Goal: Answer question/provide support: Share knowledge or assist other users

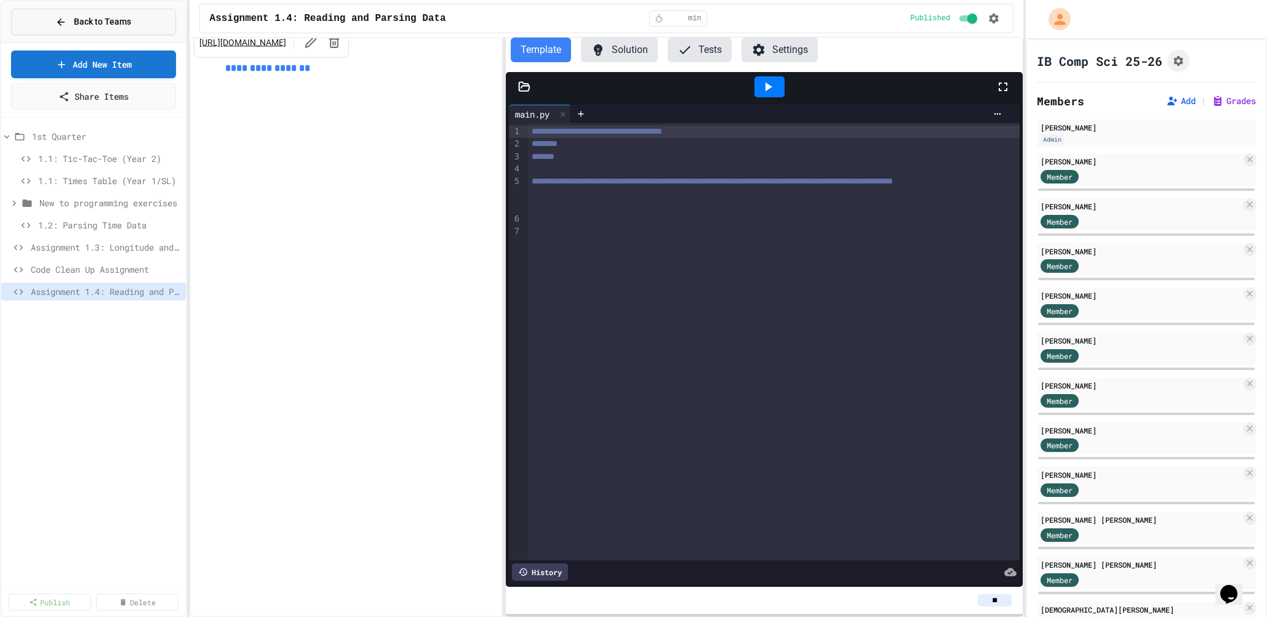
click at [90, 28] on span "Back to Teams" at bounding box center [102, 21] width 57 height 13
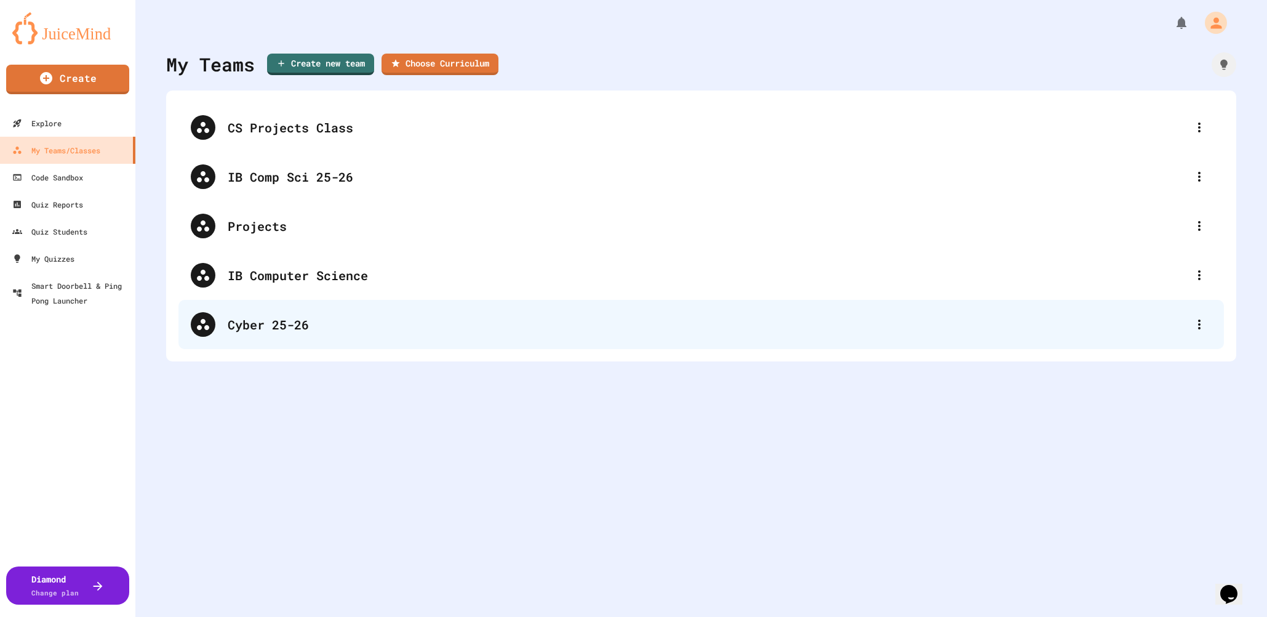
click at [271, 327] on div "Cyber 25-26" at bounding box center [707, 324] width 959 height 18
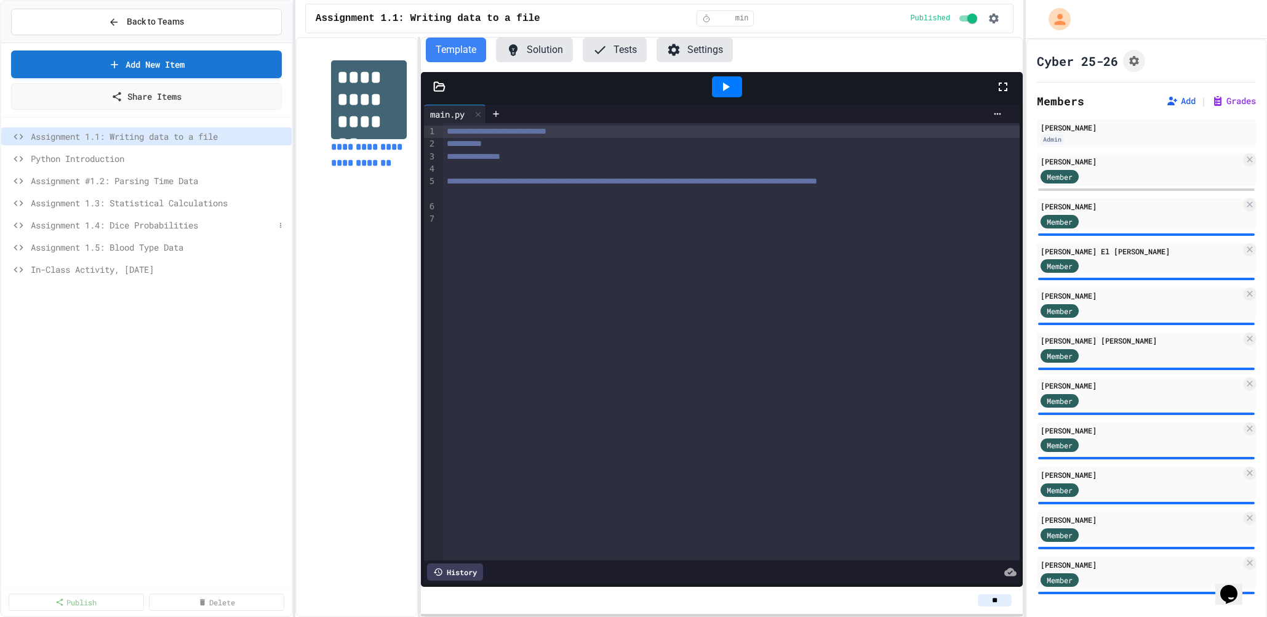
click at [166, 225] on span "Assignment 1.4: Dice Probabilities" at bounding box center [153, 224] width 244 height 13
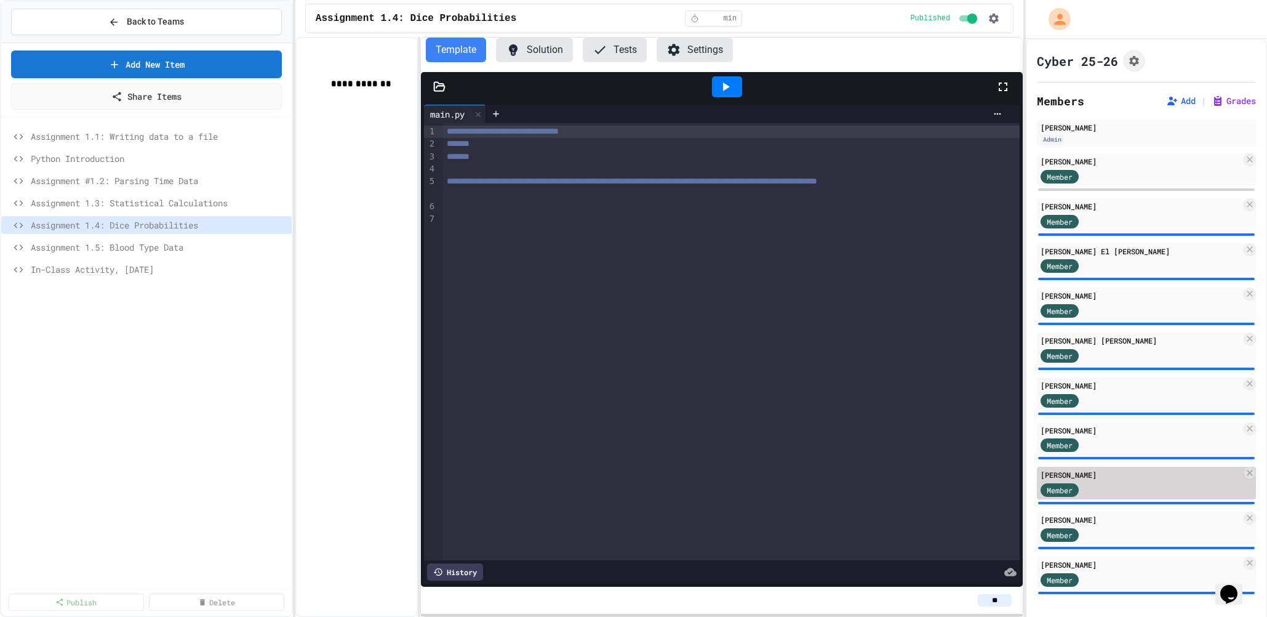
scroll to position [4, 0]
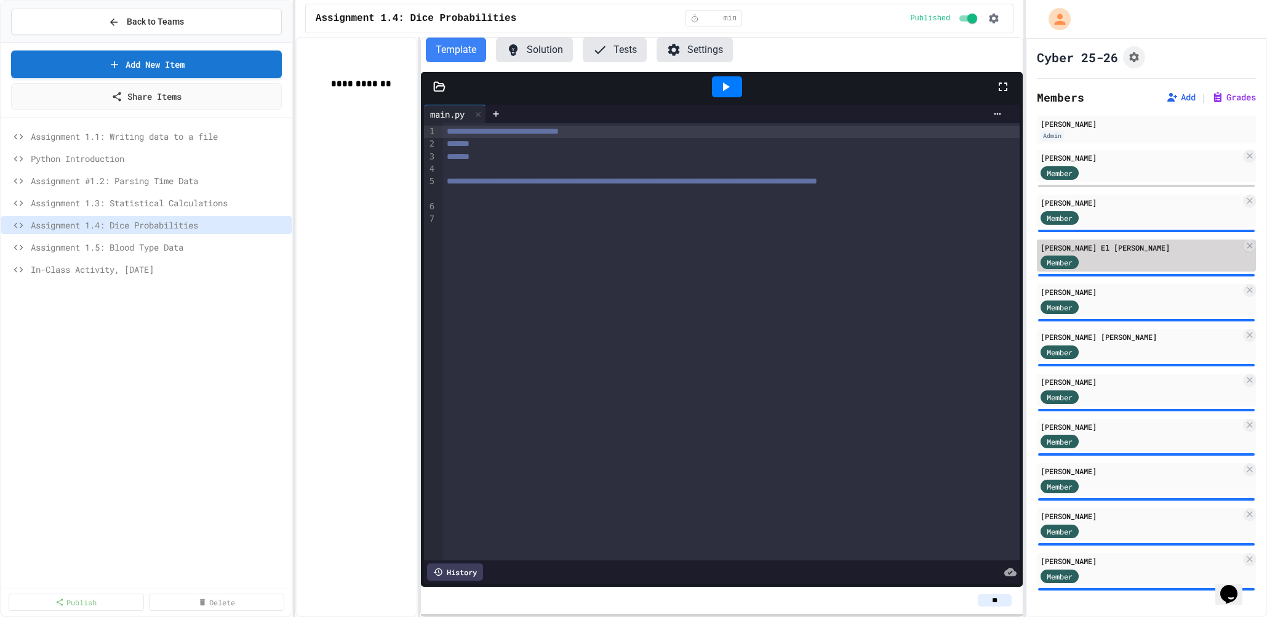
click at [1095, 241] on div "Sami El Halabi Member" at bounding box center [1146, 255] width 219 height 33
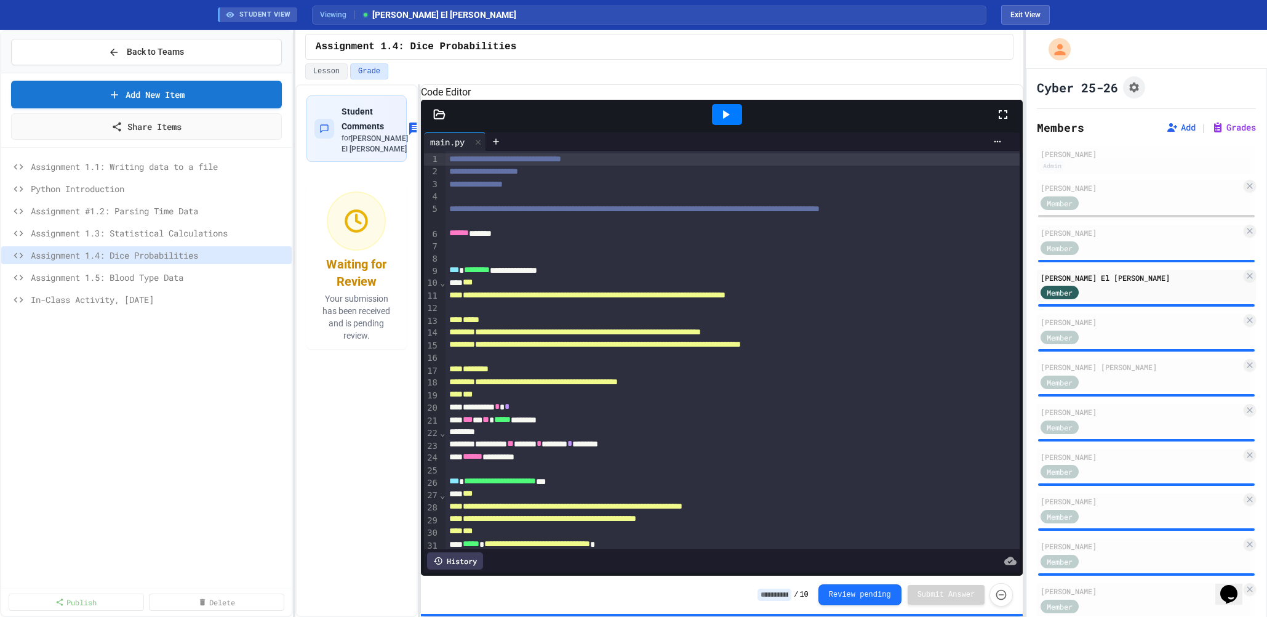
click at [727, 122] on icon at bounding box center [725, 114] width 15 height 15
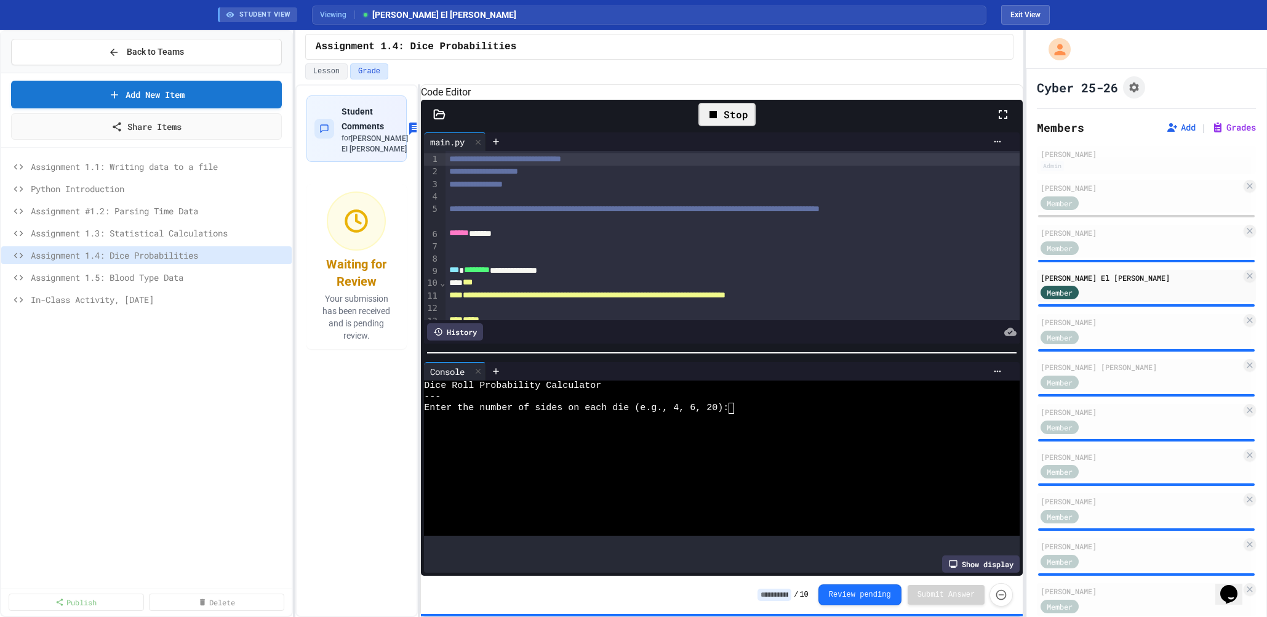
click at [738, 412] on textarea "Terminal input" at bounding box center [737, 407] width 6 height 11
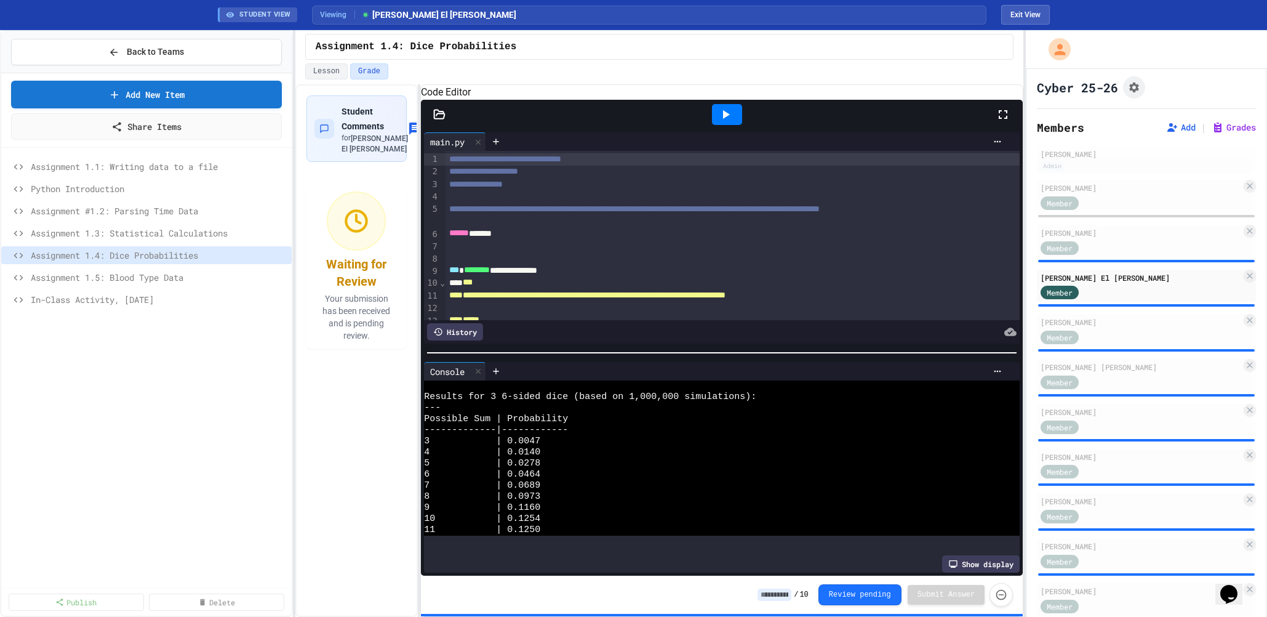
scroll to position [34, 0]
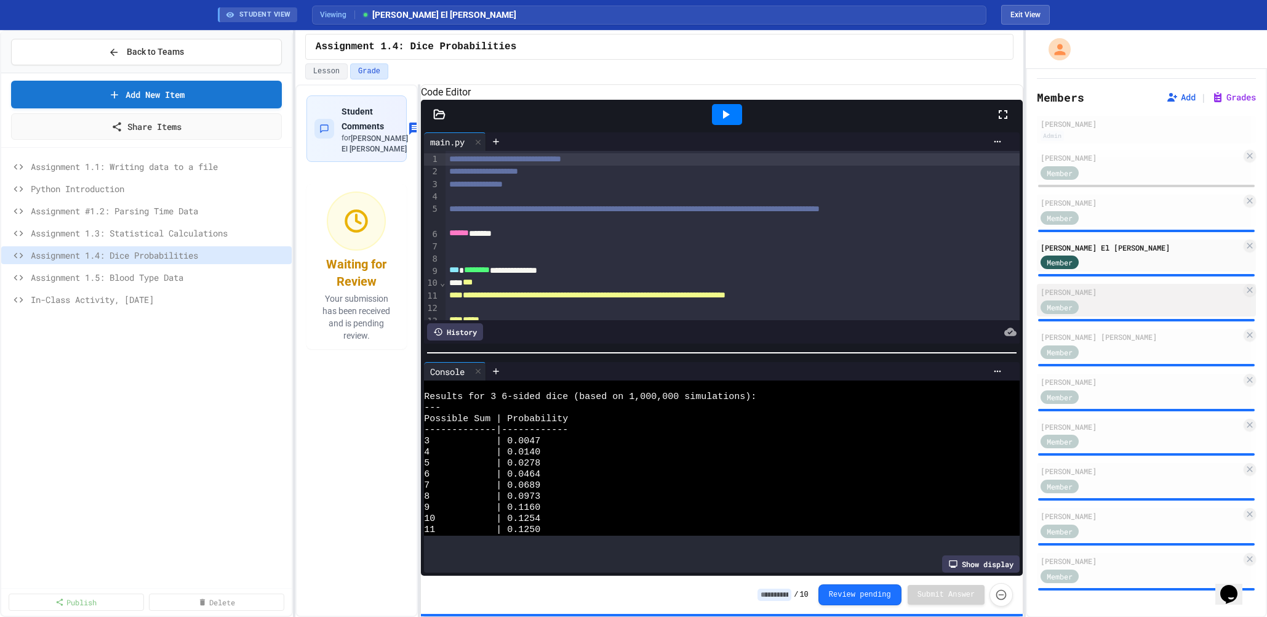
click at [1098, 289] on div "[PERSON_NAME]" at bounding box center [1141, 291] width 201 height 11
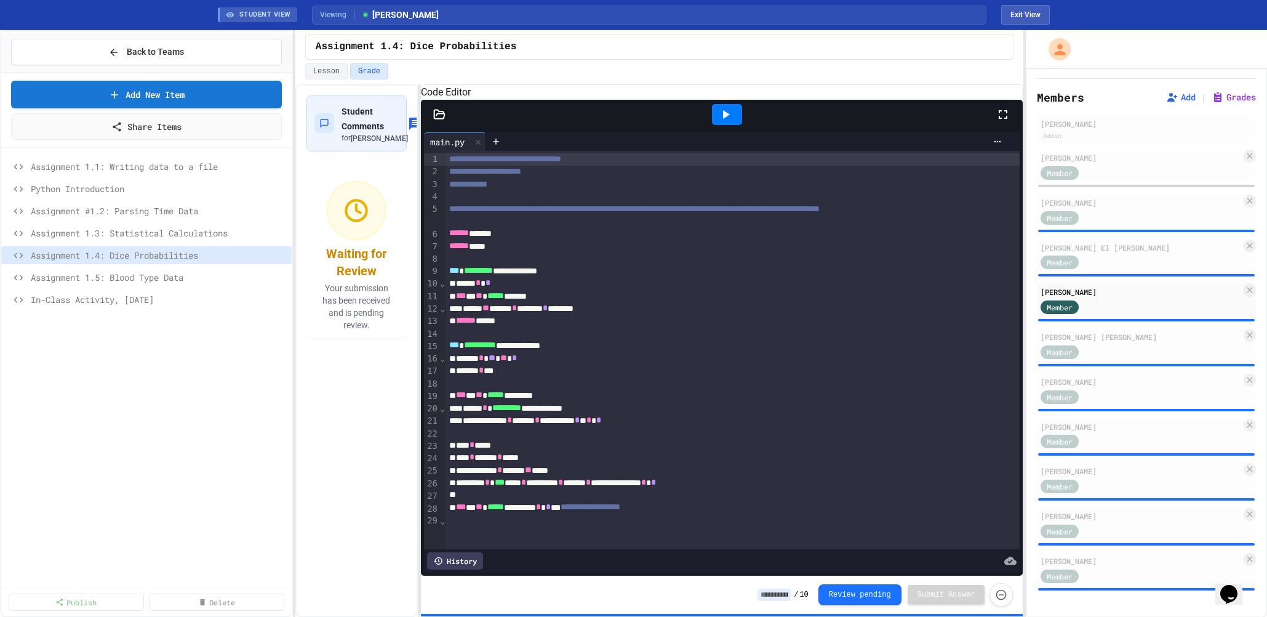
click at [722, 122] on icon at bounding box center [725, 114] width 15 height 15
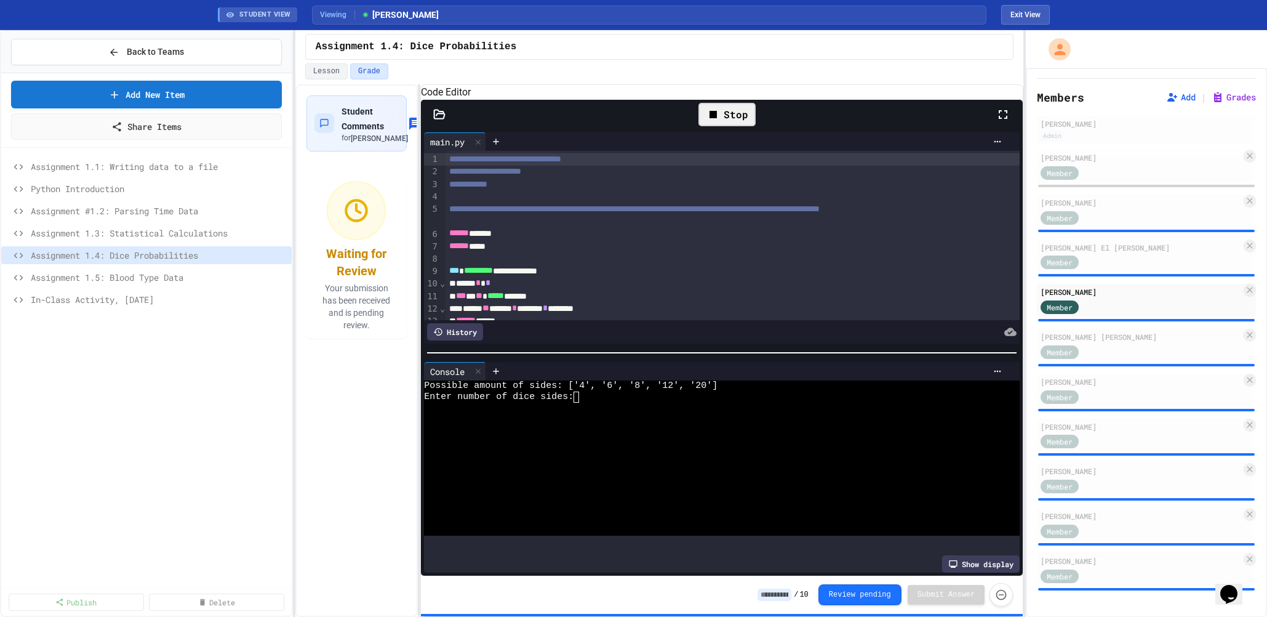
click at [581, 402] on textarea "Terminal input" at bounding box center [582, 396] width 6 height 11
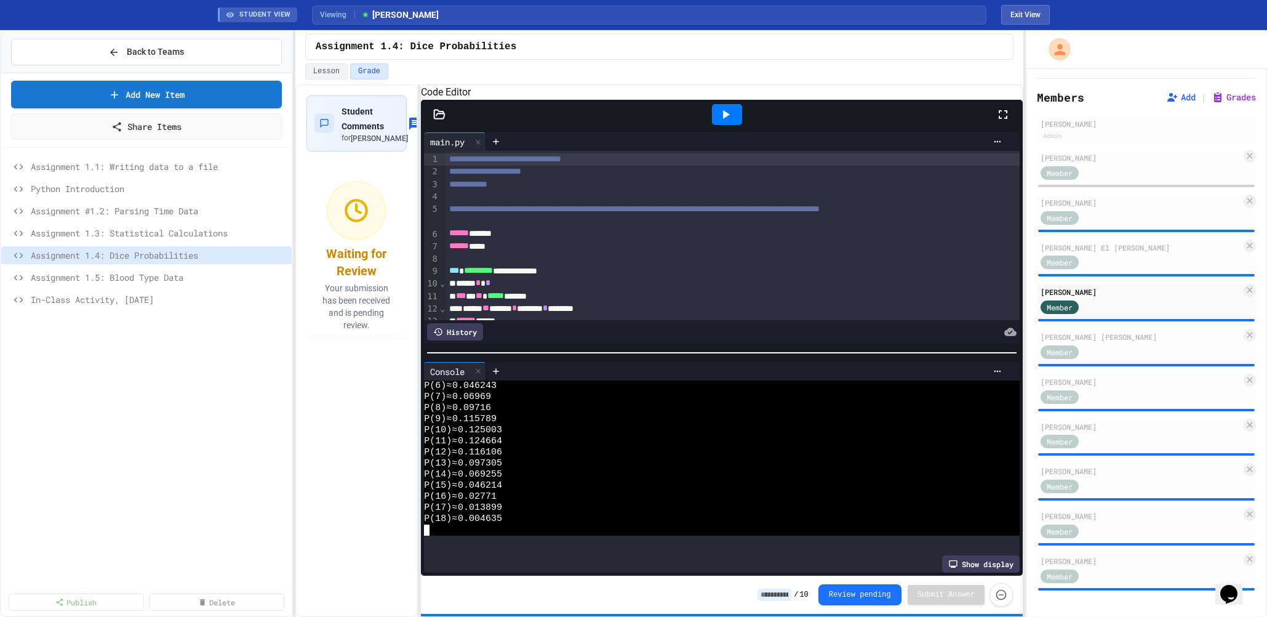
scroll to position [66, 0]
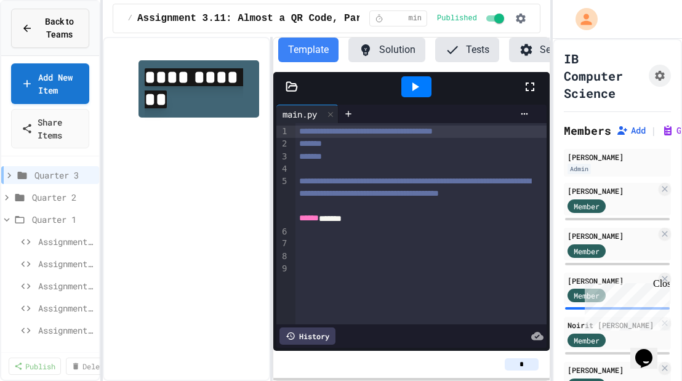
click at [62, 26] on span "Back to Teams" at bounding box center [59, 28] width 39 height 26
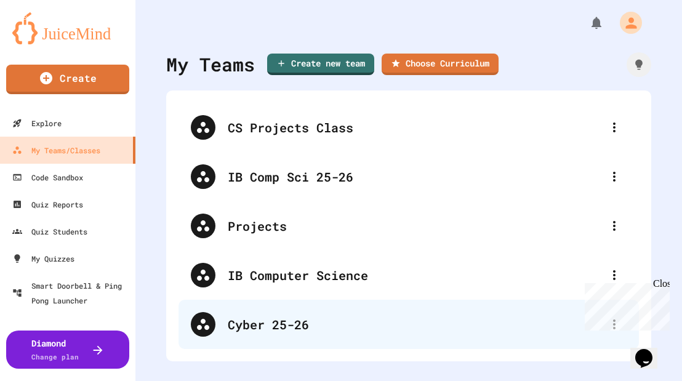
click at [271, 326] on div "Cyber 25-26" at bounding box center [415, 324] width 374 height 18
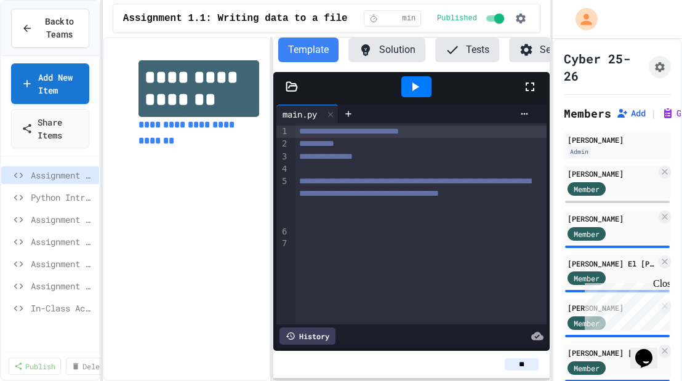
click at [273, 180] on div "**********" at bounding box center [326, 209] width 447 height 344
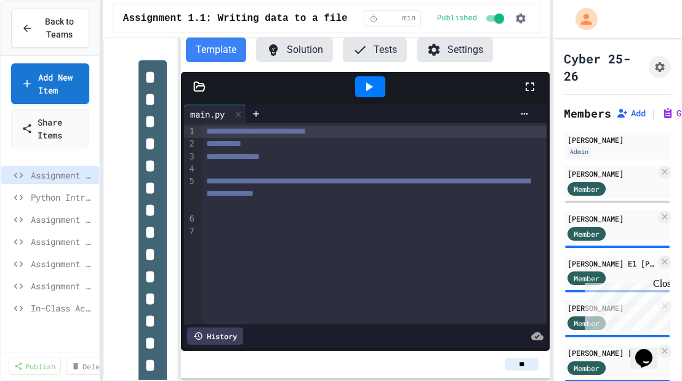
click at [180, 173] on div "**********" at bounding box center [326, 209] width 447 height 344
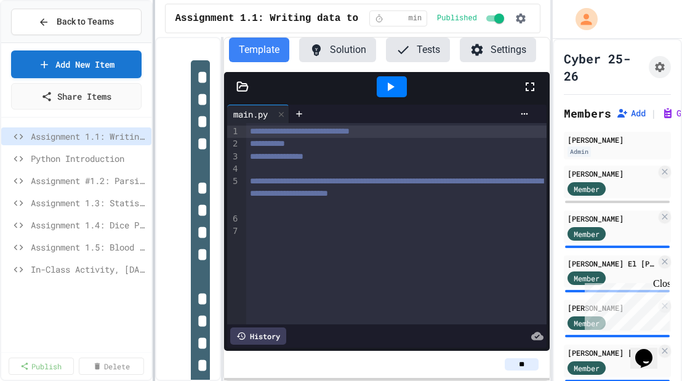
click at [155, 202] on div at bounding box center [154, 190] width 2 height 381
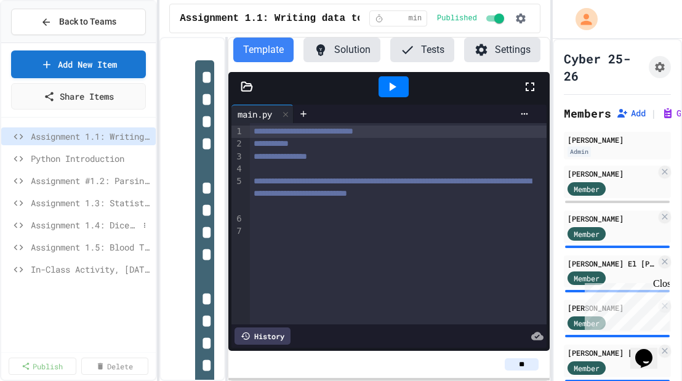
click at [118, 225] on span "Assignment 1.4: Dice Probabilities" at bounding box center [85, 224] width 108 height 13
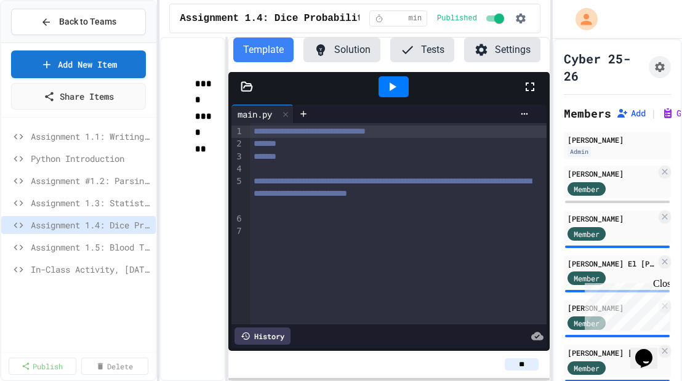
click at [394, 86] on icon at bounding box center [393, 86] width 7 height 9
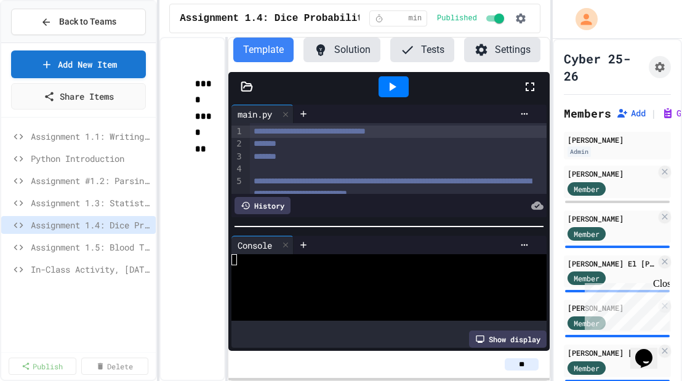
click at [394, 85] on icon at bounding box center [392, 86] width 15 height 15
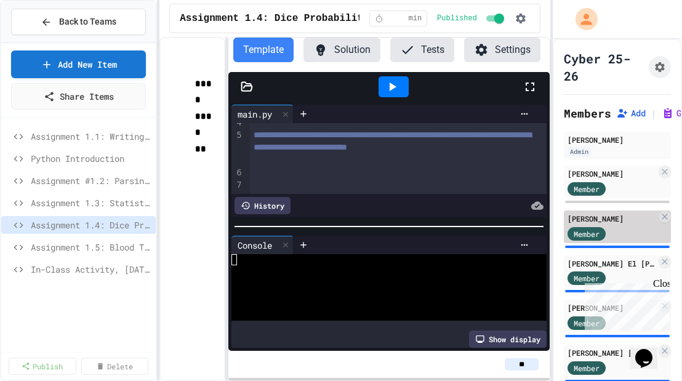
click at [592, 220] on div "[PERSON_NAME]" at bounding box center [611, 218] width 89 height 11
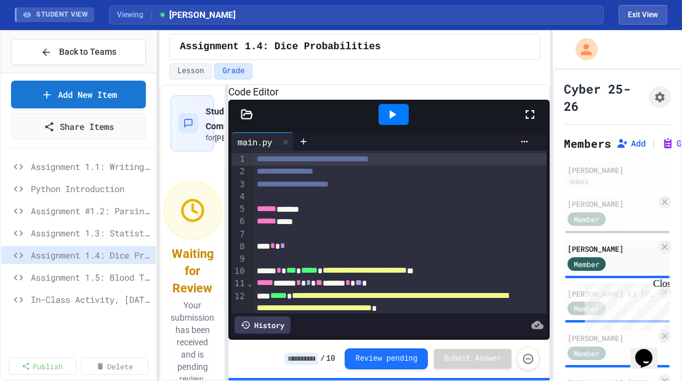
click at [392, 119] on icon at bounding box center [393, 114] width 7 height 9
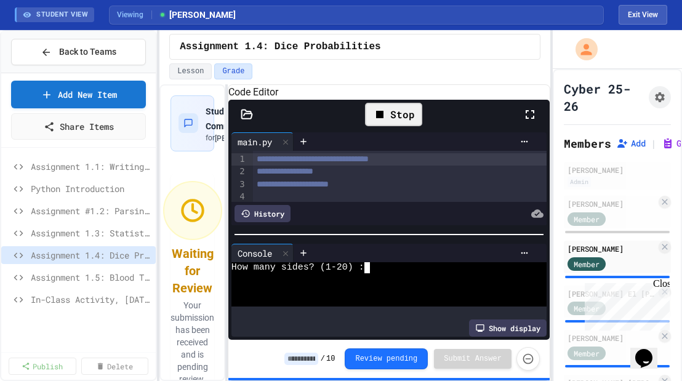
click at [374, 273] on textarea "Terminal input" at bounding box center [373, 267] width 6 height 11
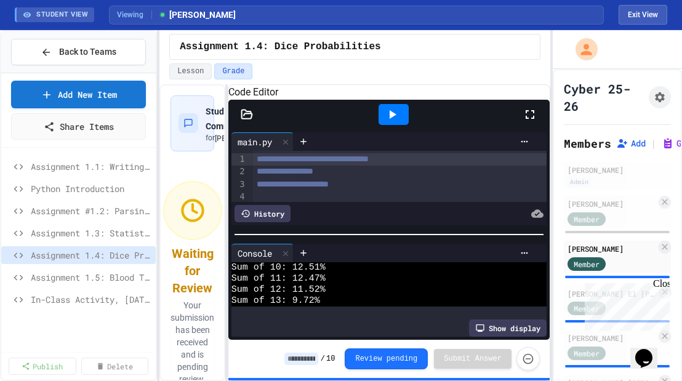
scroll to position [233, 0]
click at [661, 284] on div "Close" at bounding box center [660, 285] width 15 height 15
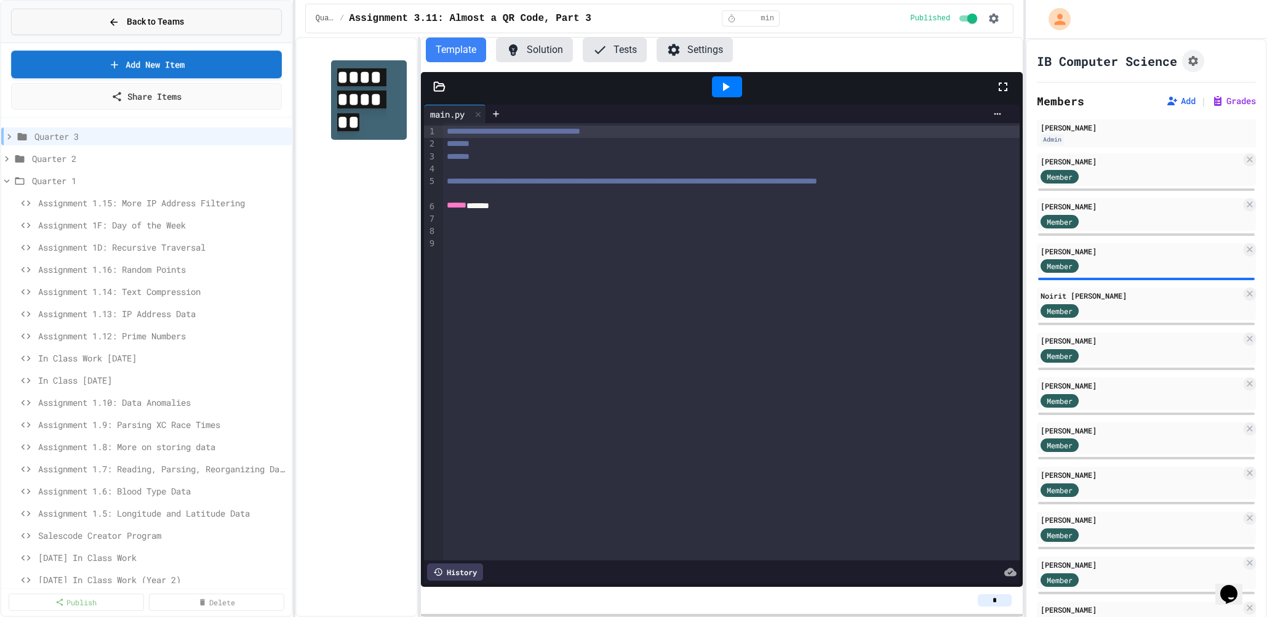
click at [142, 20] on span "Back to Teams" at bounding box center [155, 21] width 57 height 13
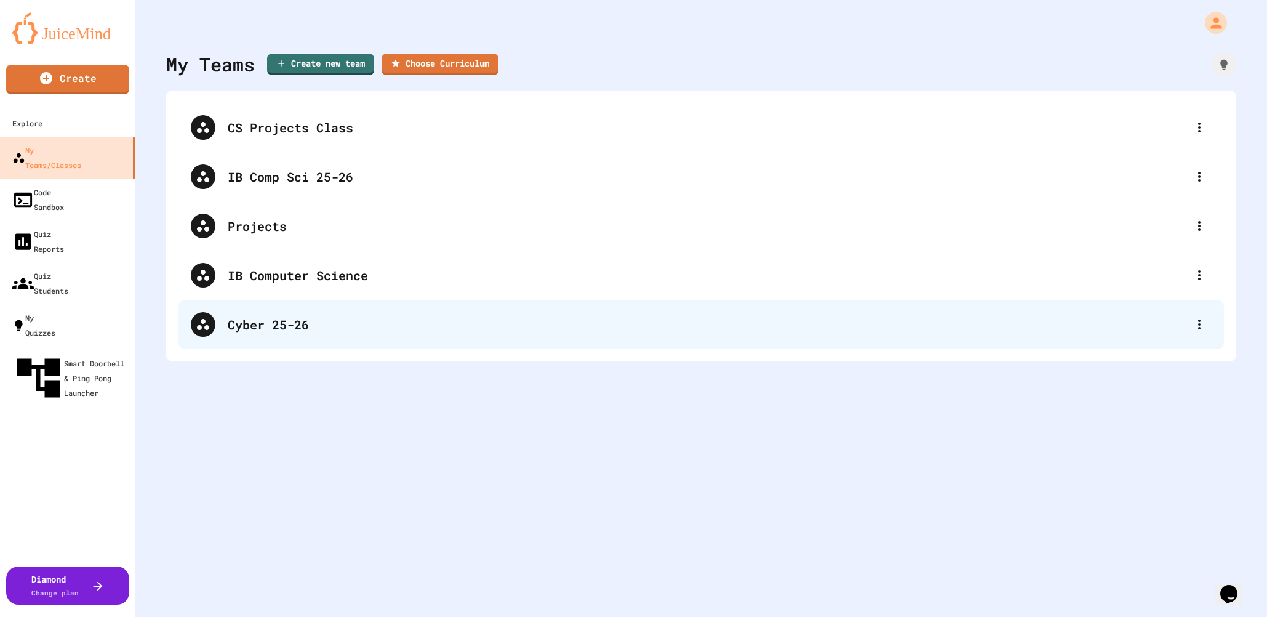
click at [268, 323] on div "Cyber 25-26" at bounding box center [707, 324] width 959 height 18
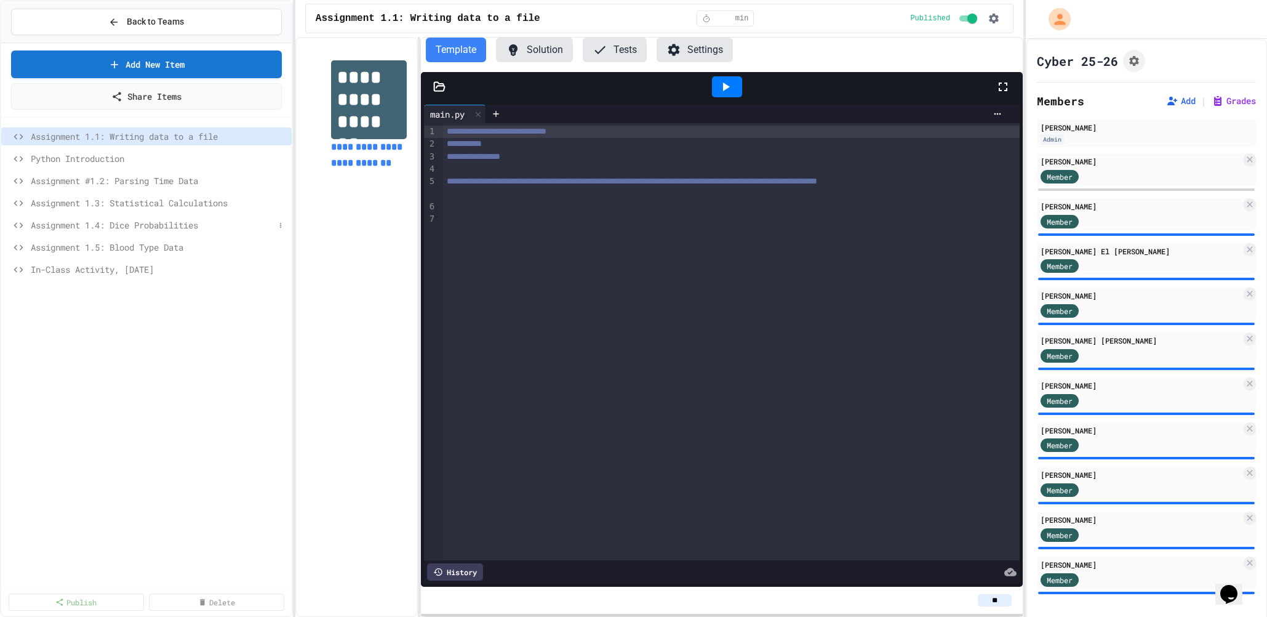
click at [122, 224] on span "Assignment 1.4: Dice Probabilities" at bounding box center [153, 224] width 244 height 13
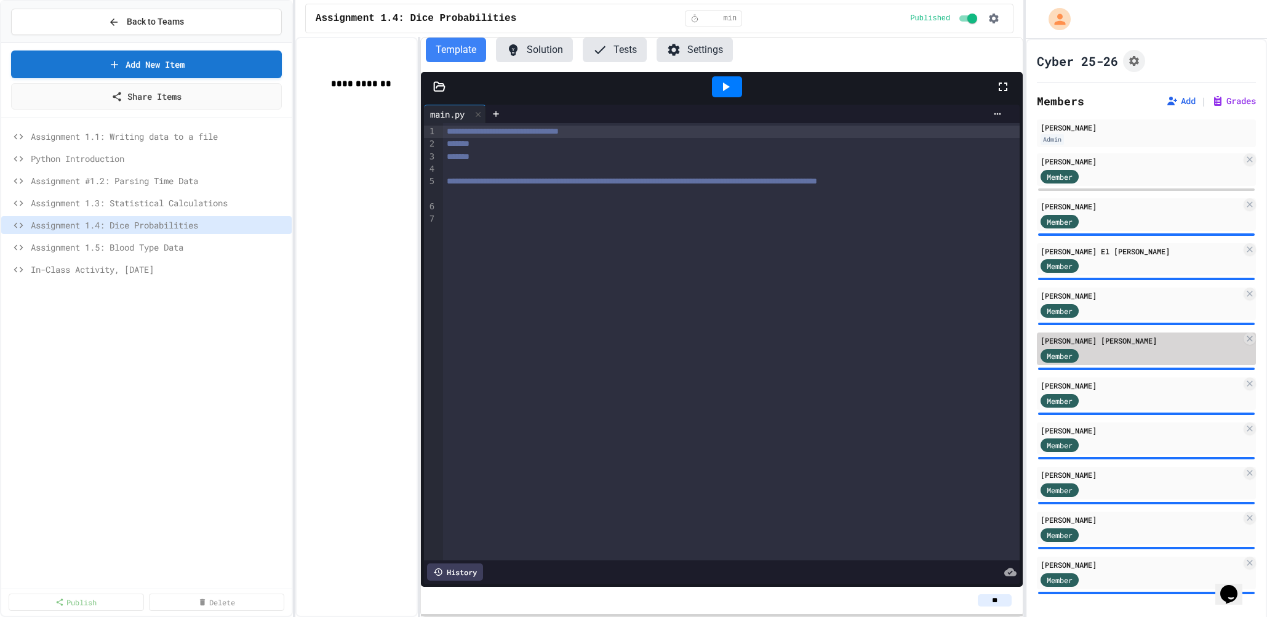
click at [1120, 350] on div "Member" at bounding box center [1141, 354] width 201 height 15
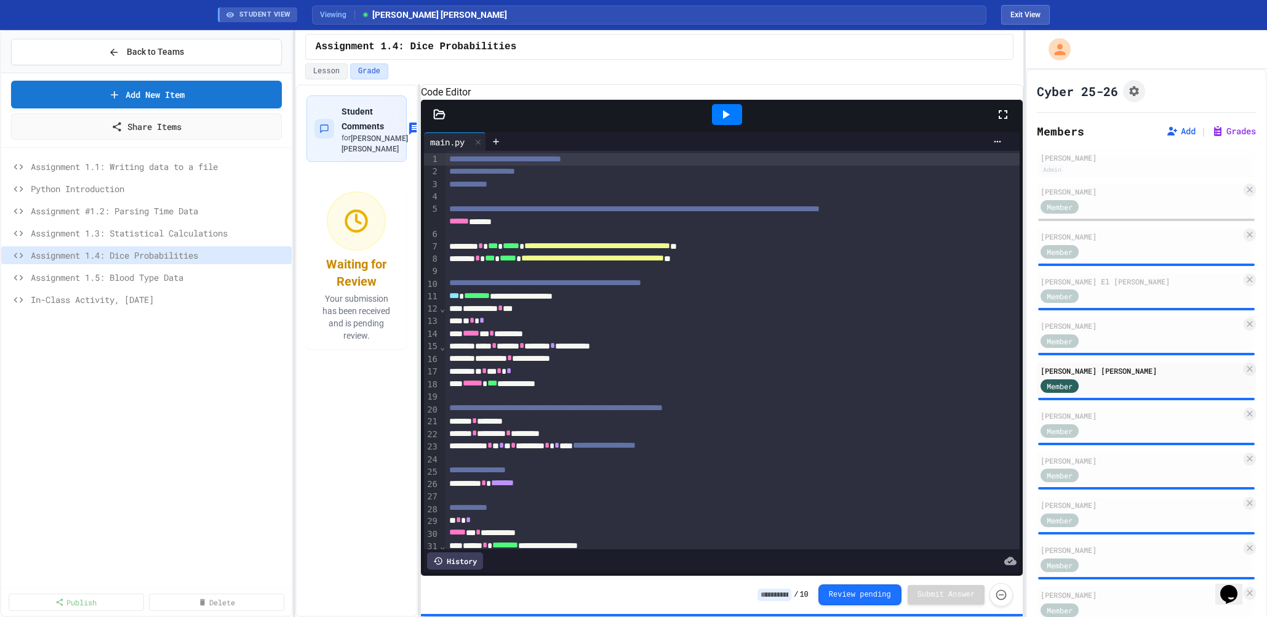
click at [719, 122] on icon at bounding box center [725, 114] width 15 height 15
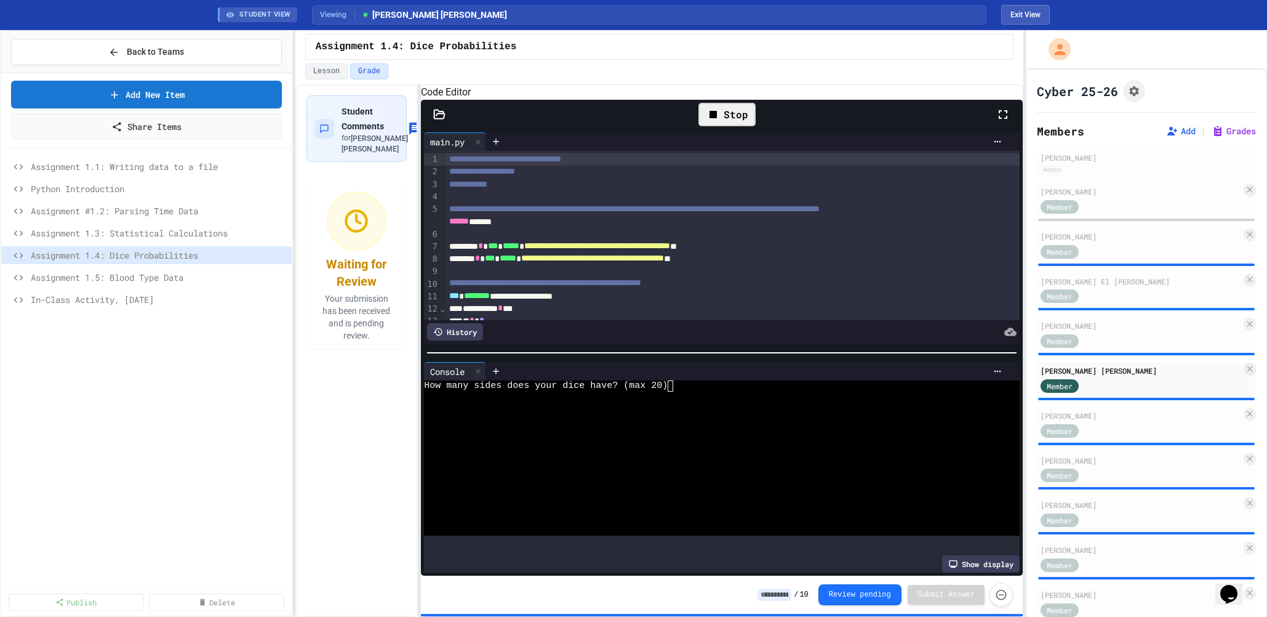
click at [674, 394] on div at bounding box center [712, 396] width 576 height 11
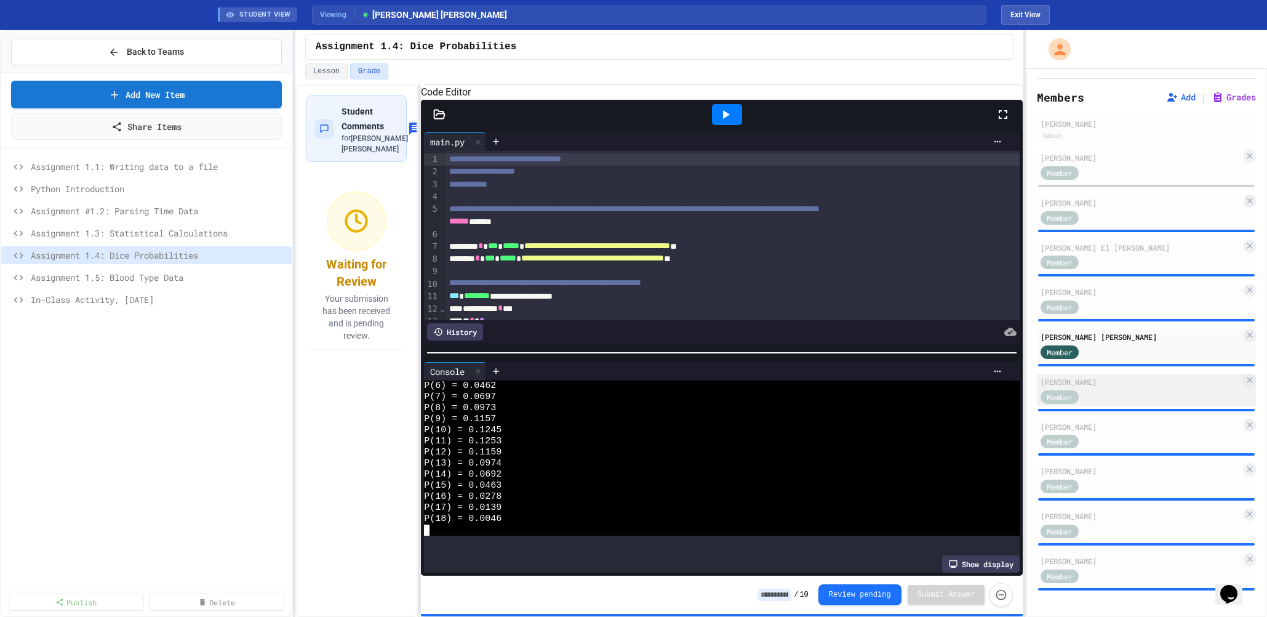
scroll to position [28, 0]
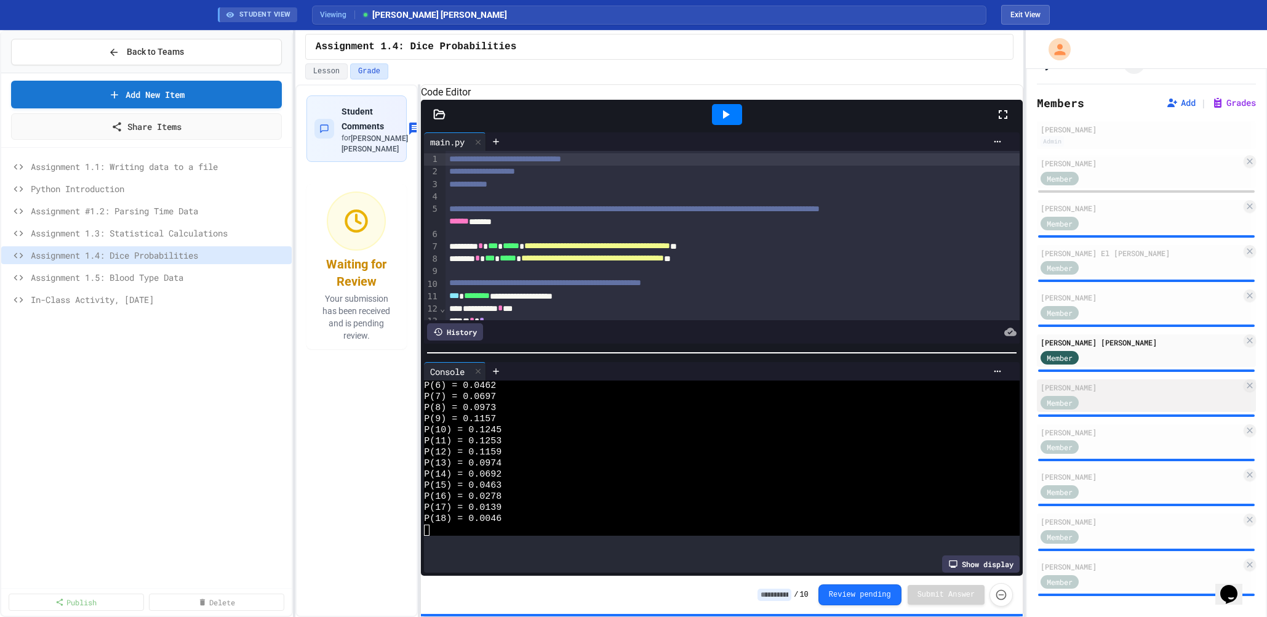
click at [1129, 402] on div "Member" at bounding box center [1141, 401] width 201 height 15
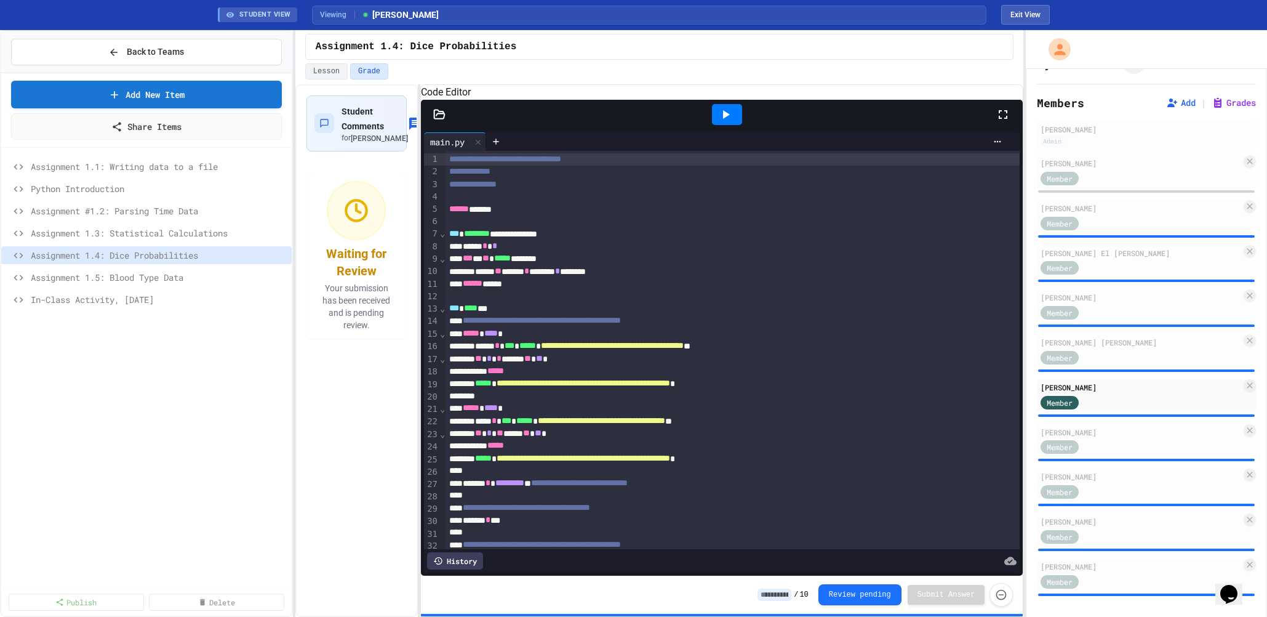
click at [723, 119] on icon at bounding box center [726, 114] width 7 height 9
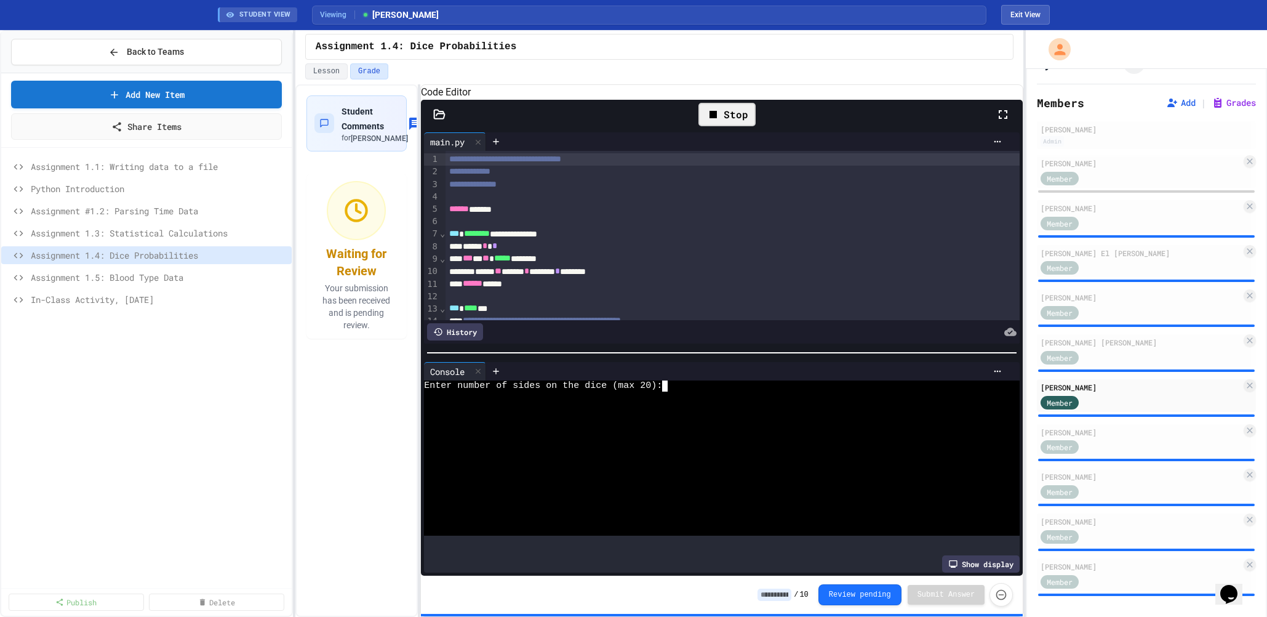
click at [670, 391] on textarea "Terminal input" at bounding box center [671, 385] width 6 height 11
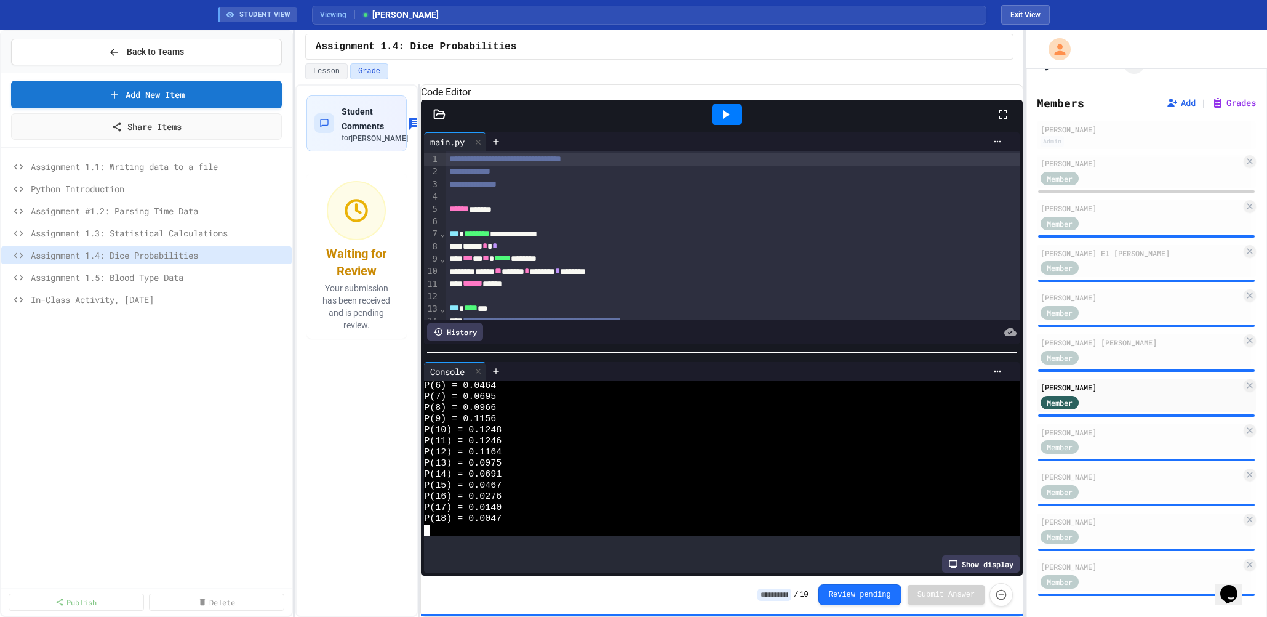
scroll to position [78, 0]
click at [1089, 433] on div "[PERSON_NAME]" at bounding box center [1141, 431] width 201 height 11
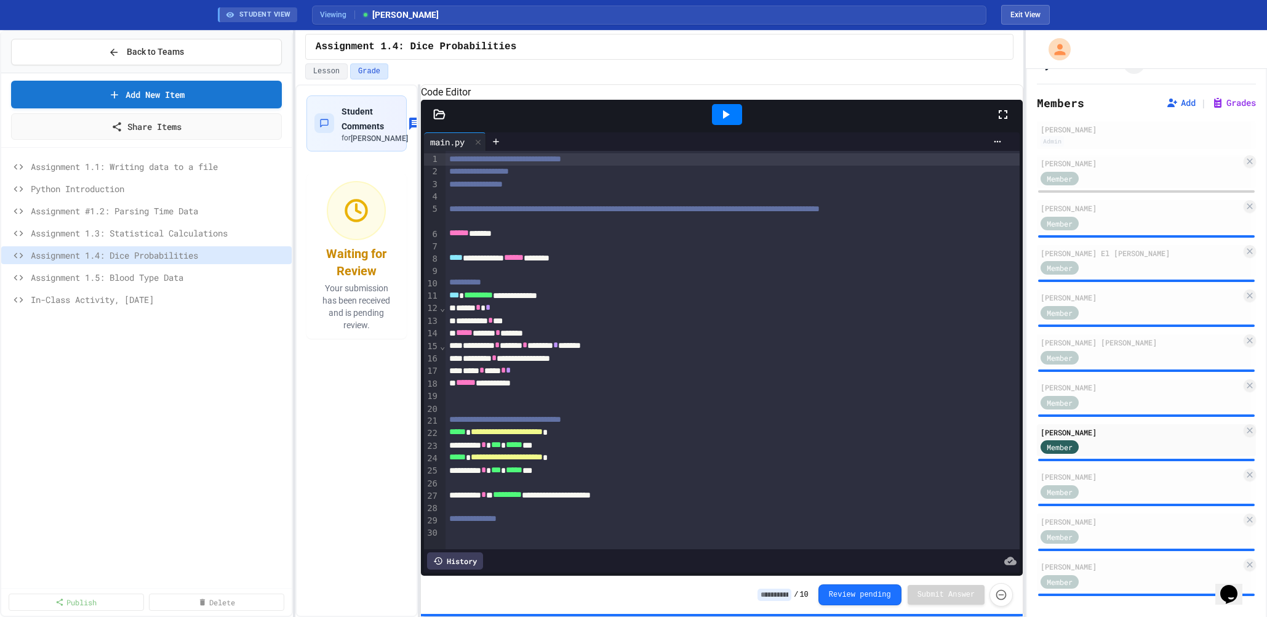
click at [727, 122] on icon at bounding box center [725, 114] width 15 height 15
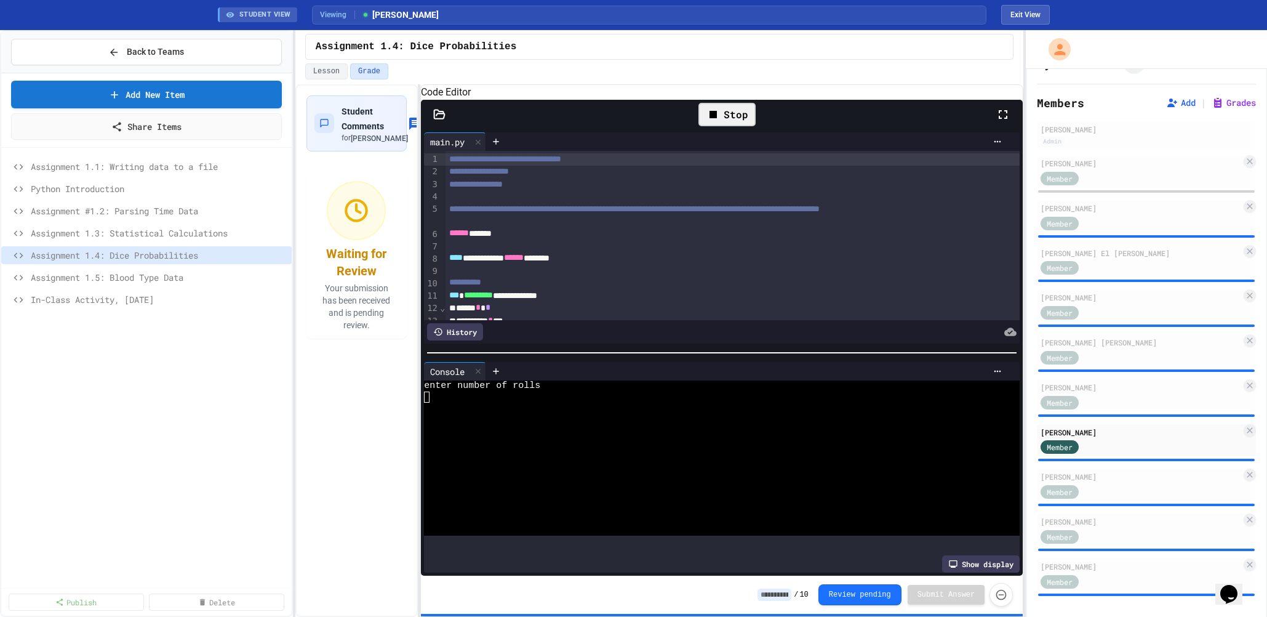
click at [589, 402] on div at bounding box center [712, 396] width 576 height 11
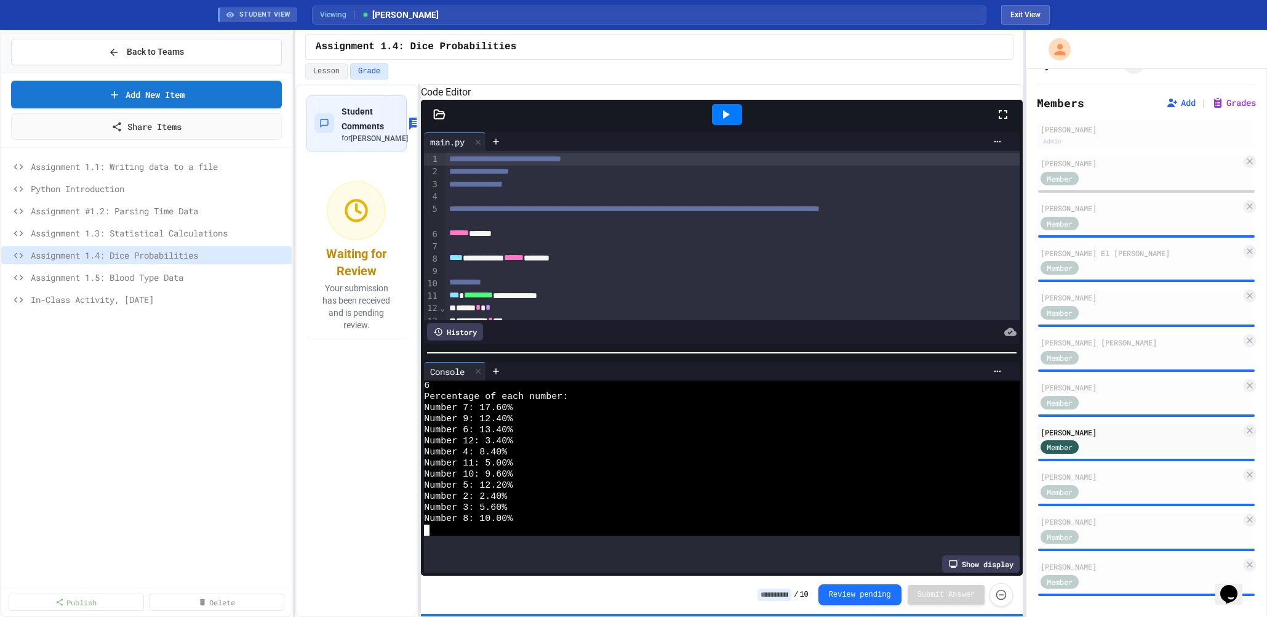
scroll to position [33, 0]
click at [727, 119] on icon at bounding box center [726, 114] width 7 height 9
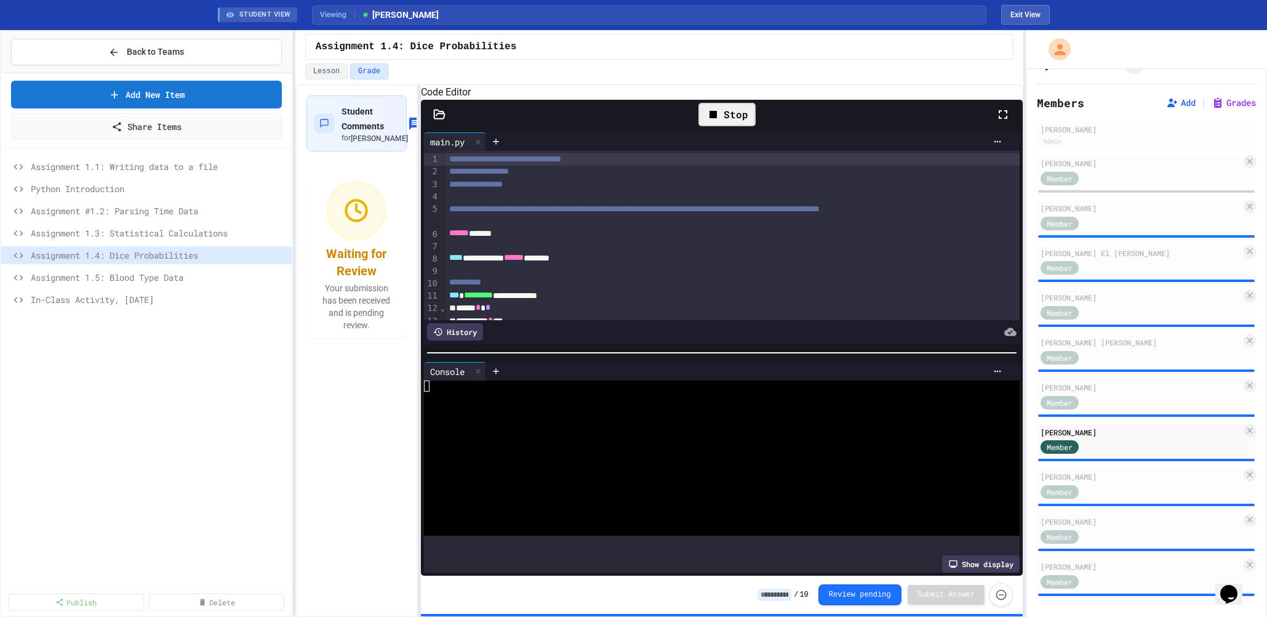
scroll to position [0, 0]
click at [489, 405] on div at bounding box center [712, 407] width 576 height 11
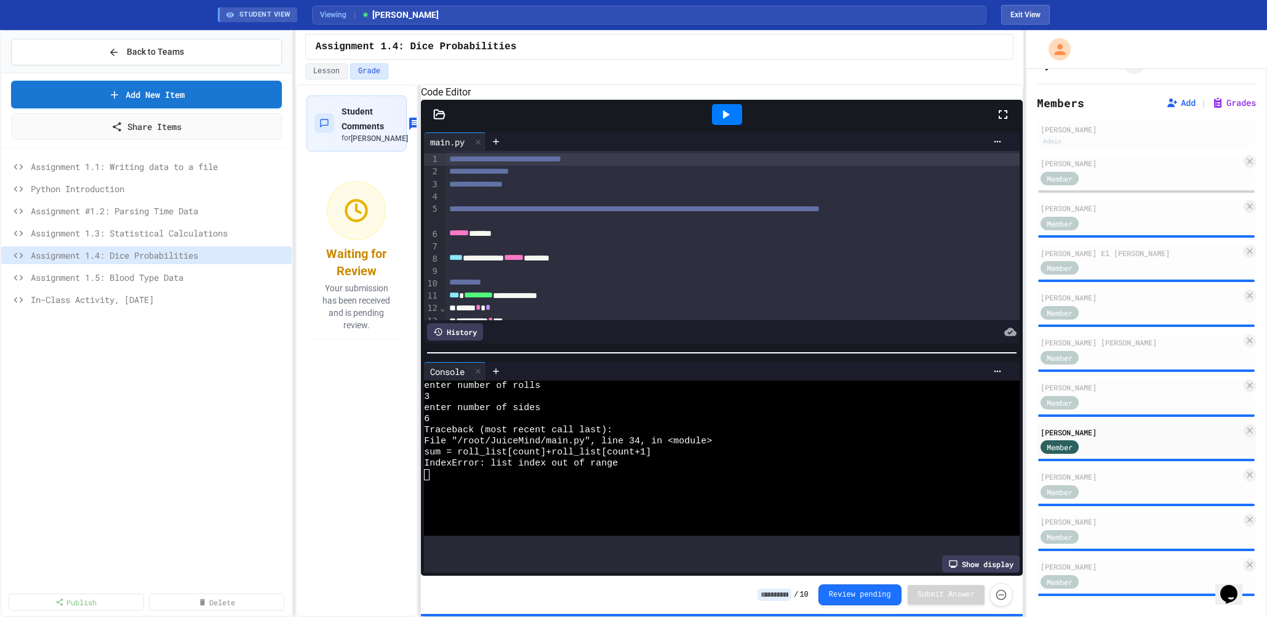
click at [726, 119] on icon at bounding box center [726, 114] width 7 height 9
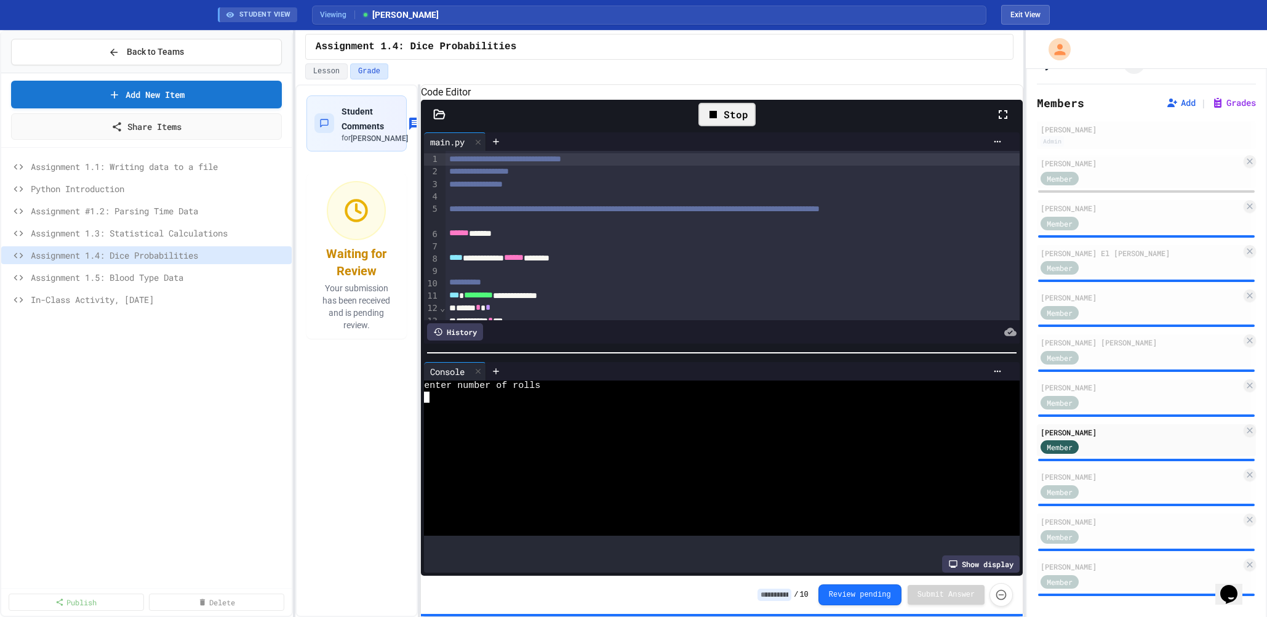
click at [426, 401] on textarea "Terminal input" at bounding box center [427, 396] width 6 height 11
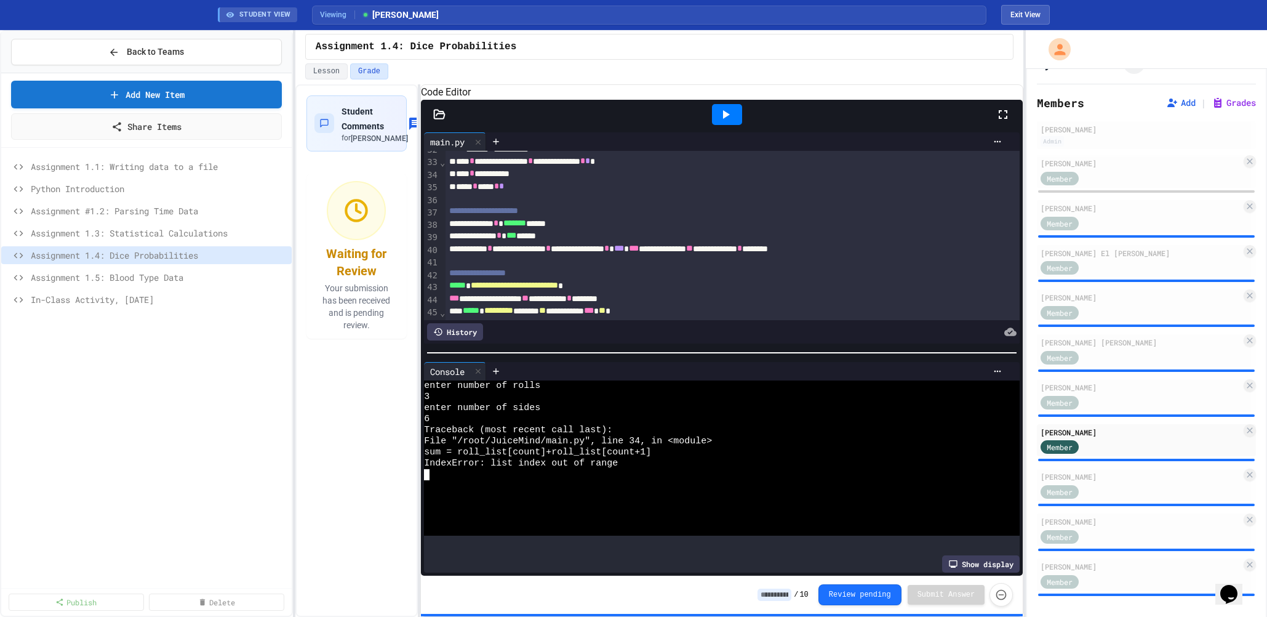
scroll to position [444, 0]
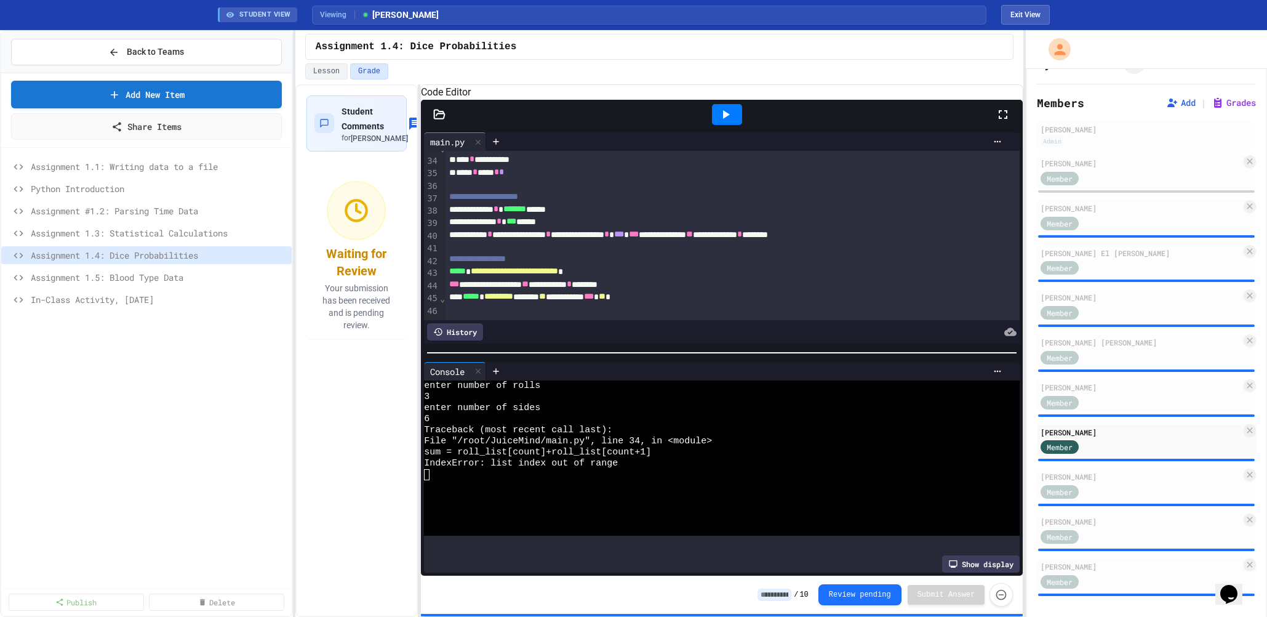
click at [726, 122] on icon at bounding box center [725, 114] width 15 height 15
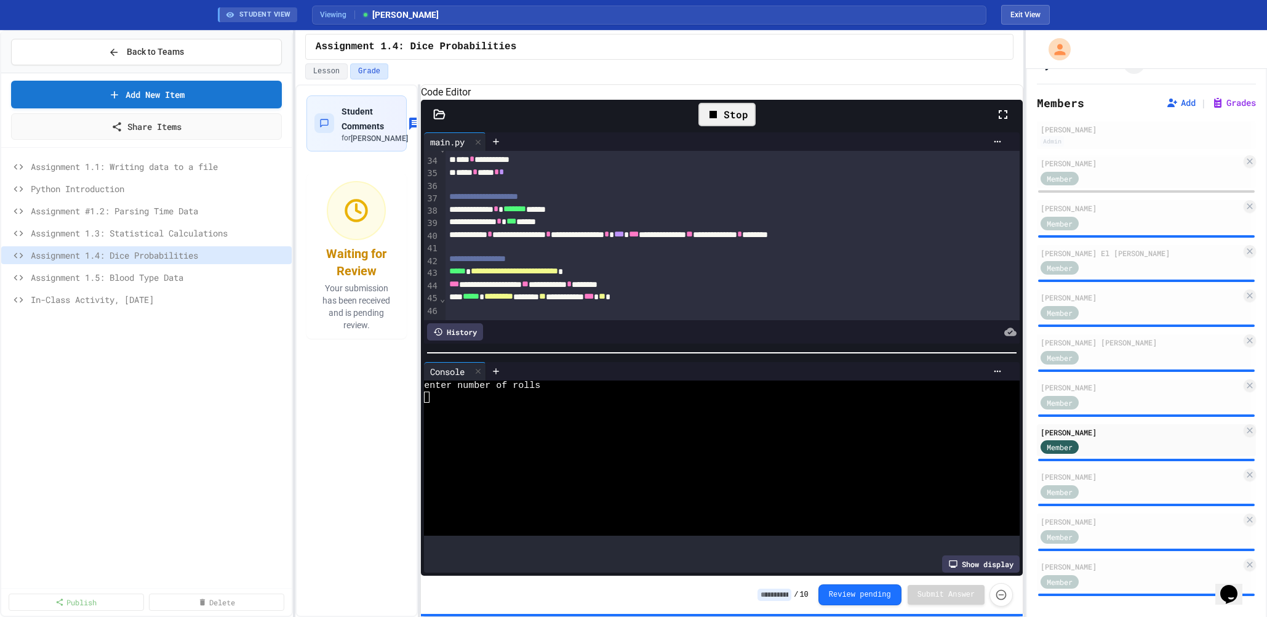
click at [518, 399] on div at bounding box center [712, 396] width 576 height 11
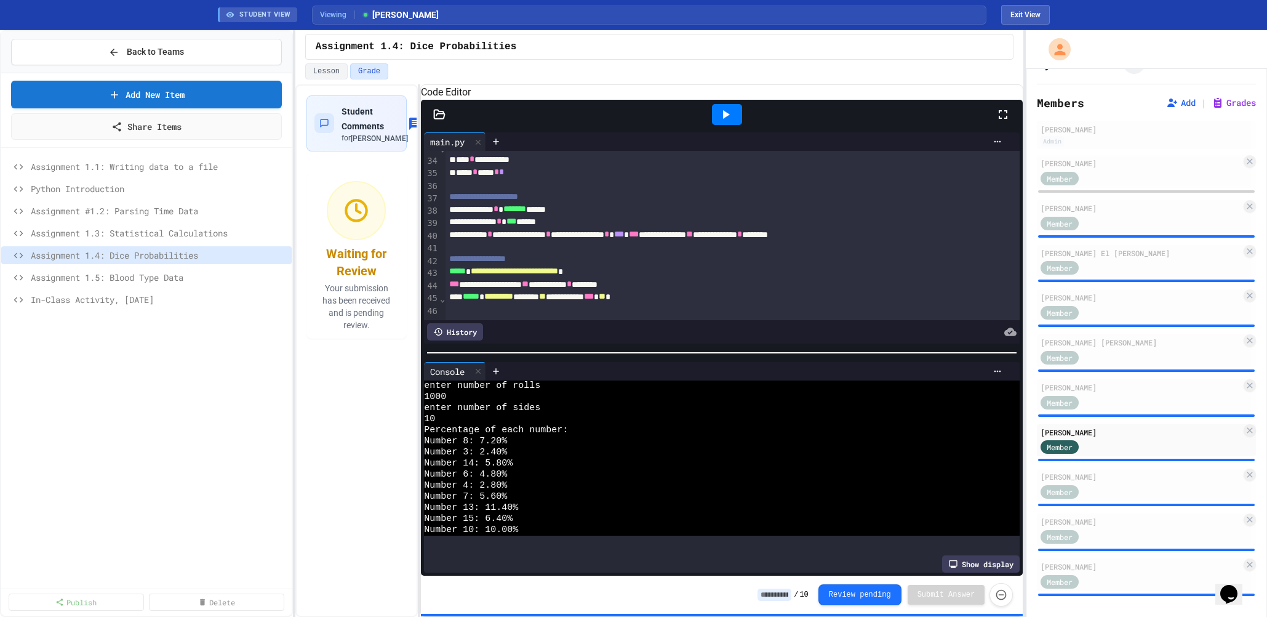
scroll to position [9, 0]
click at [721, 122] on icon at bounding box center [725, 114] width 15 height 15
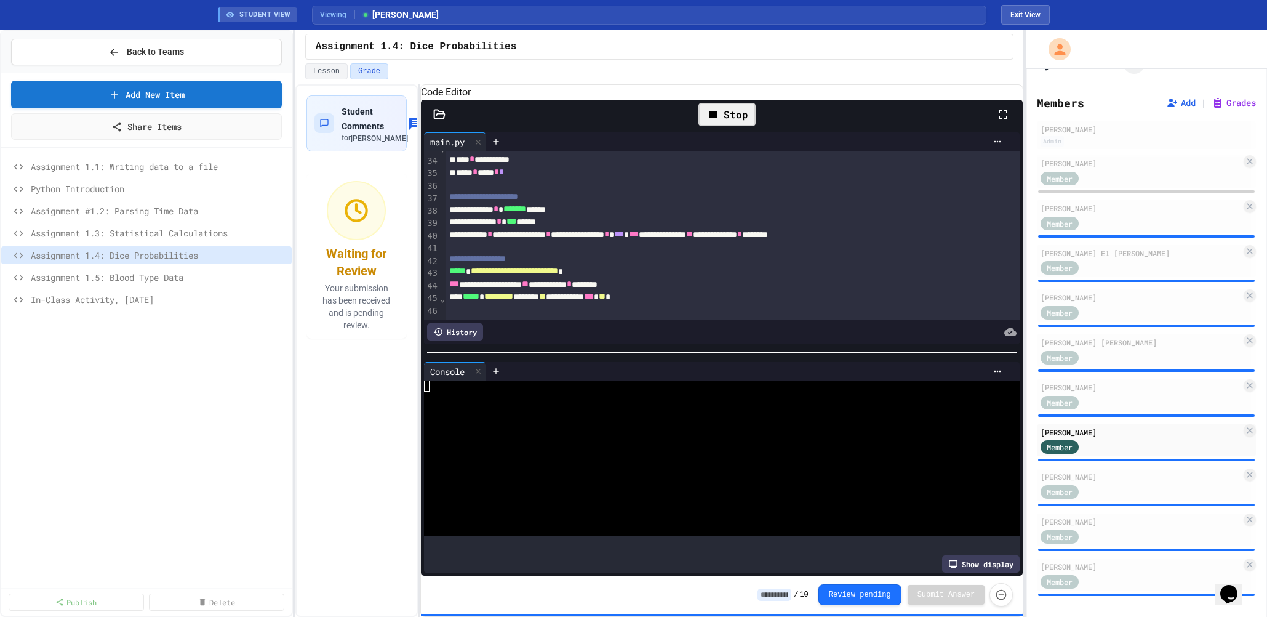
scroll to position [0, 0]
click at [439, 399] on div at bounding box center [712, 396] width 576 height 11
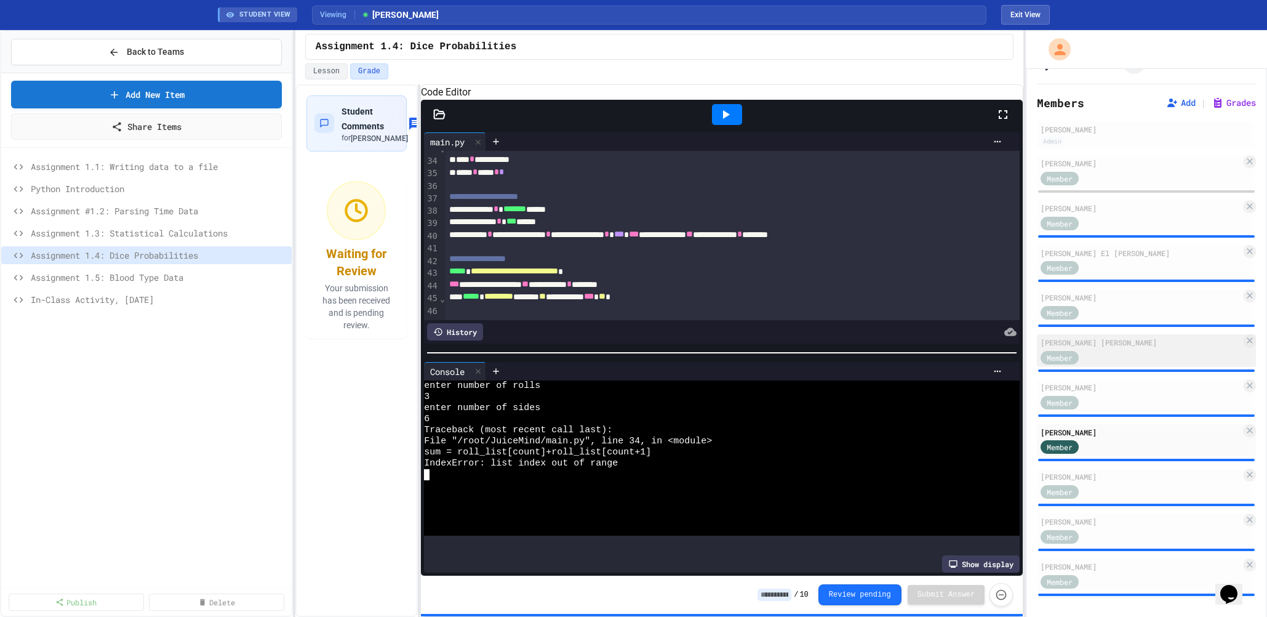
scroll to position [34, 0]
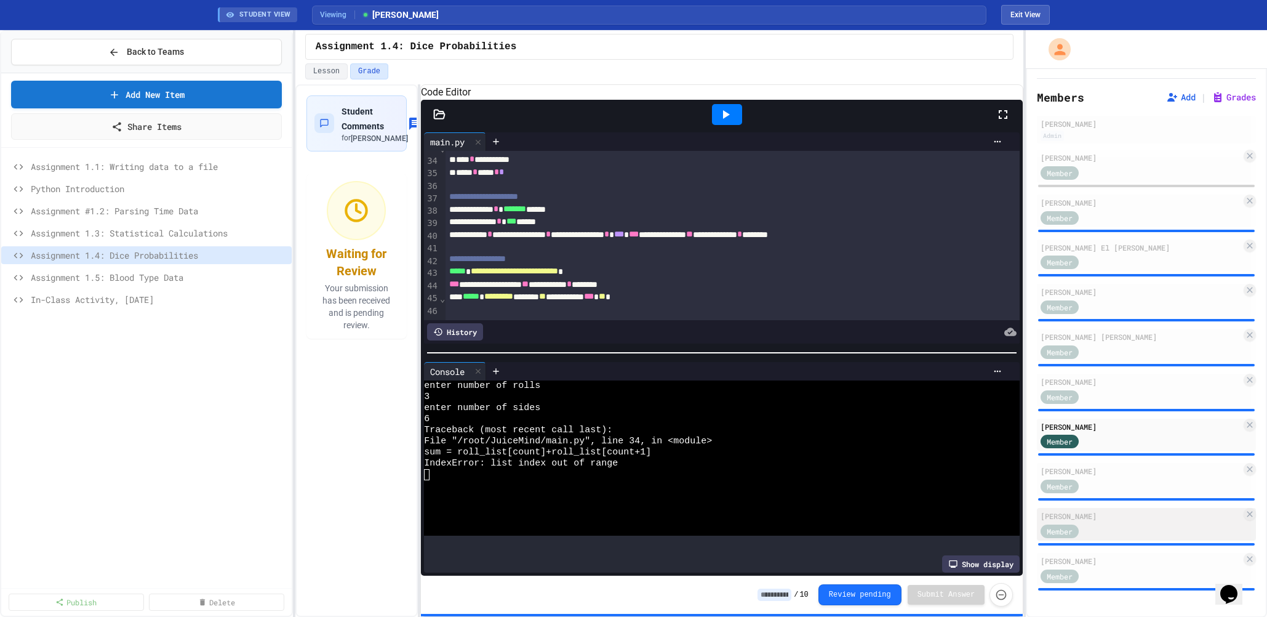
click at [1111, 523] on div "Member" at bounding box center [1141, 529] width 201 height 15
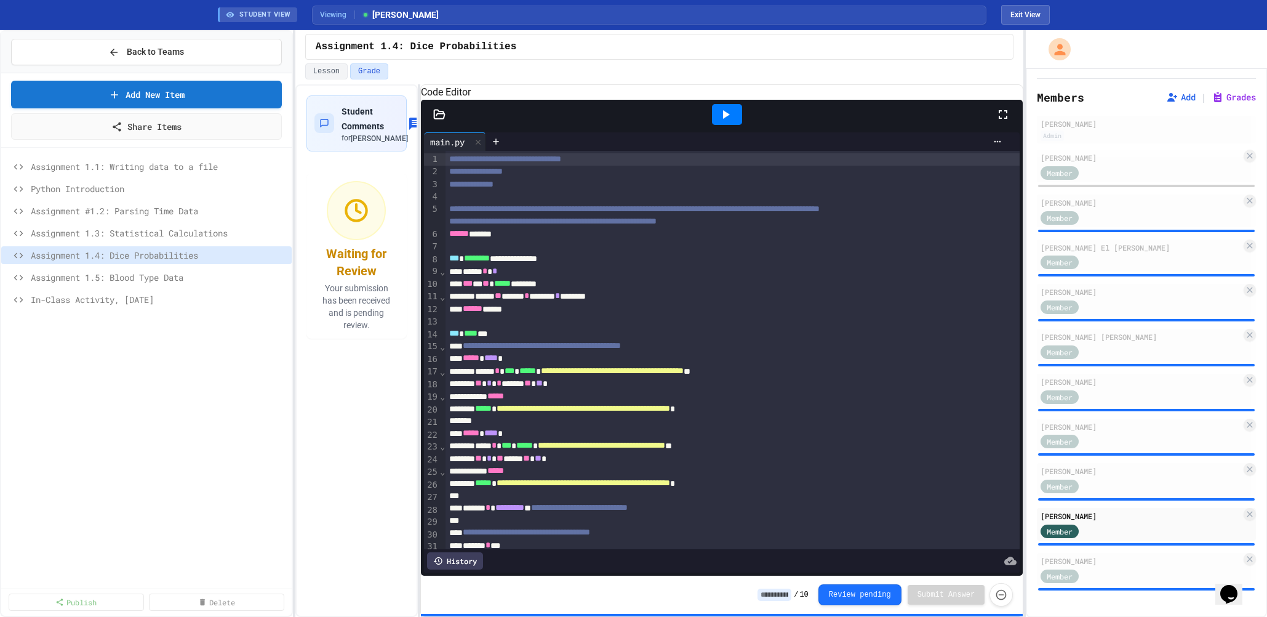
click at [732, 122] on icon at bounding box center [725, 114] width 15 height 15
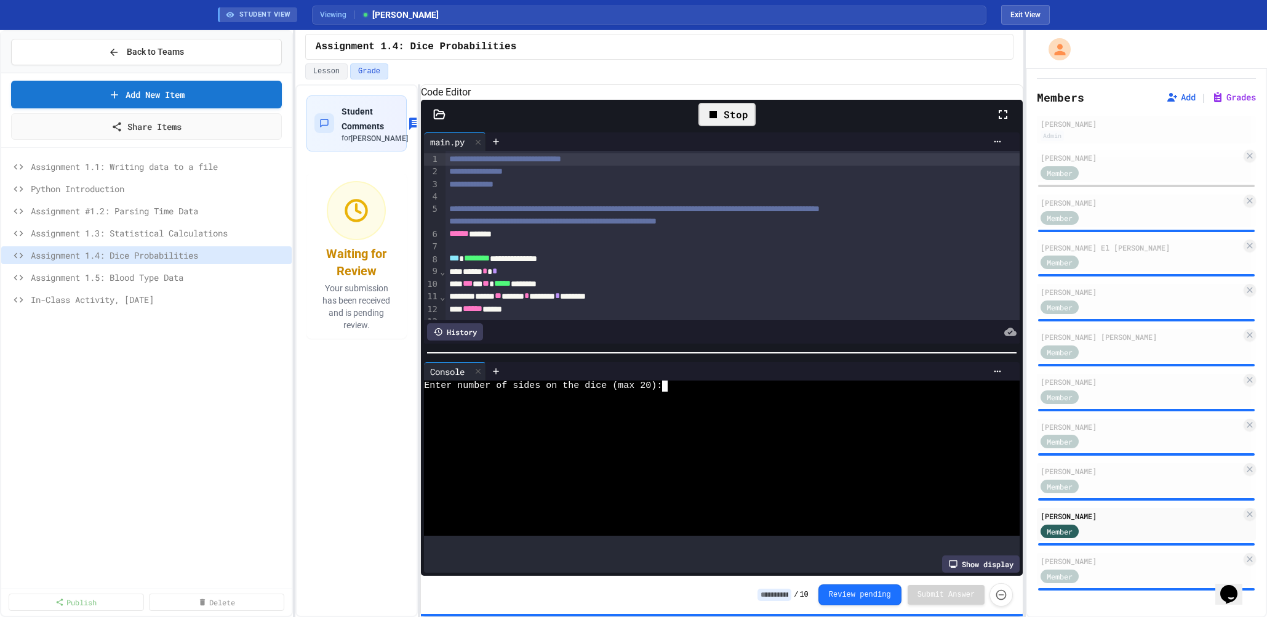
click at [669, 391] on textarea "Terminal input" at bounding box center [671, 385] width 6 height 11
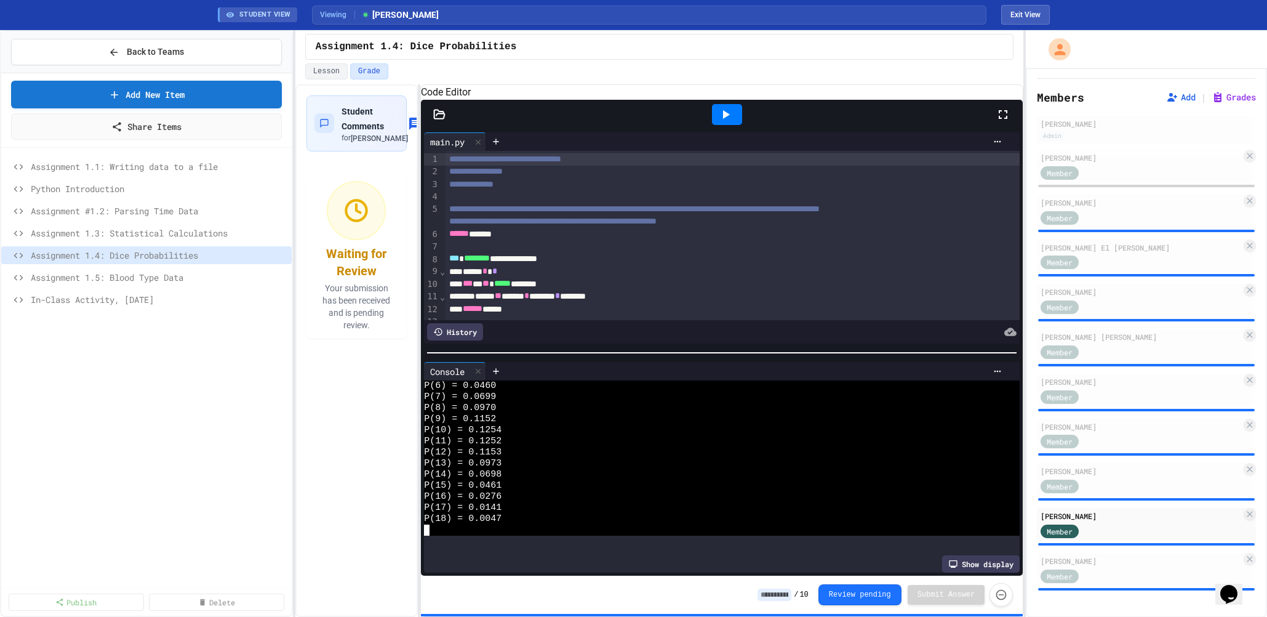
scroll to position [78, 0]
click at [1120, 572] on div "Member" at bounding box center [1141, 574] width 201 height 15
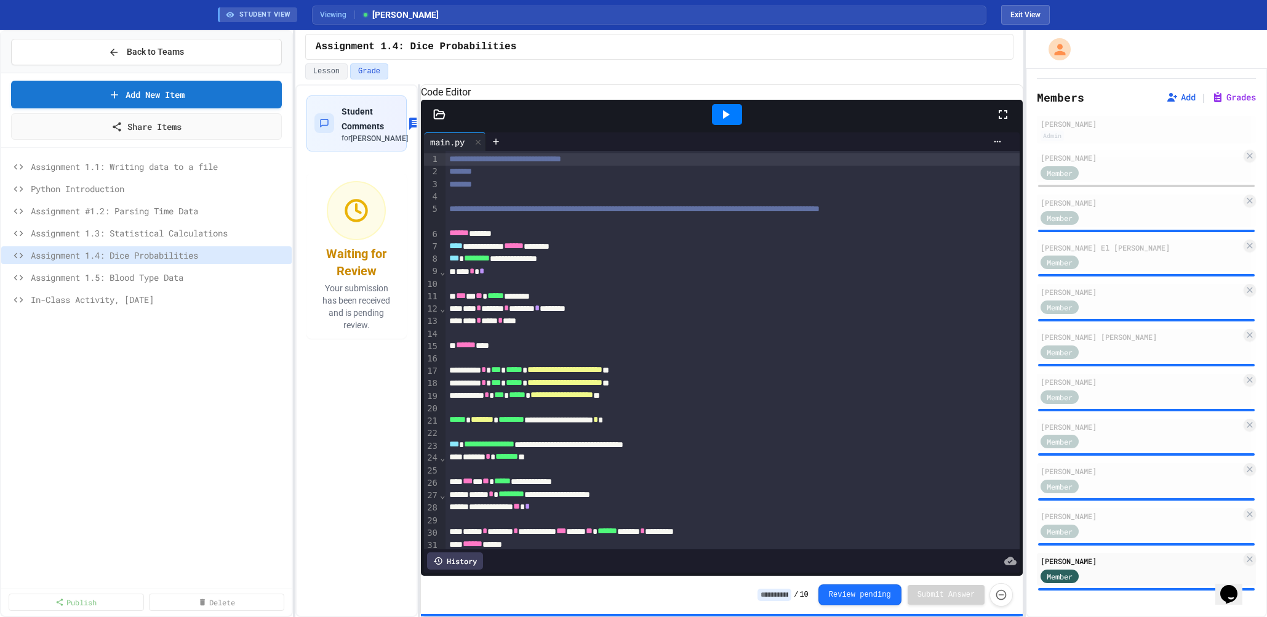
click at [724, 119] on icon at bounding box center [726, 114] width 7 height 9
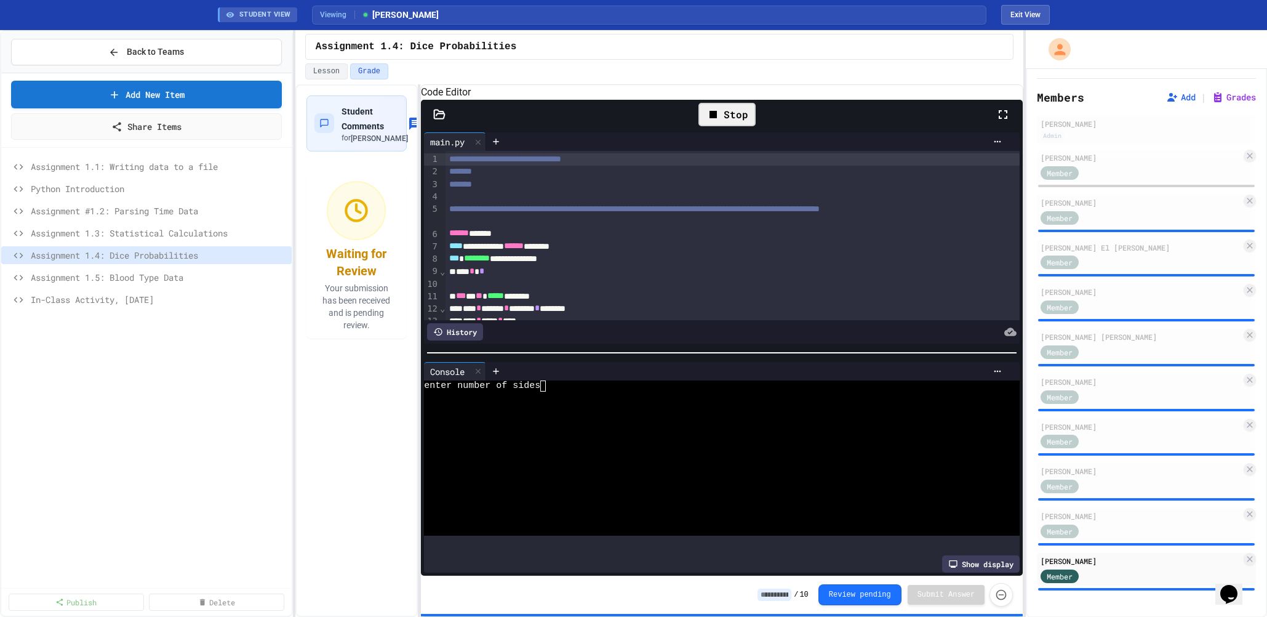
click at [637, 391] on div "enter number of sides" at bounding box center [712, 385] width 576 height 11
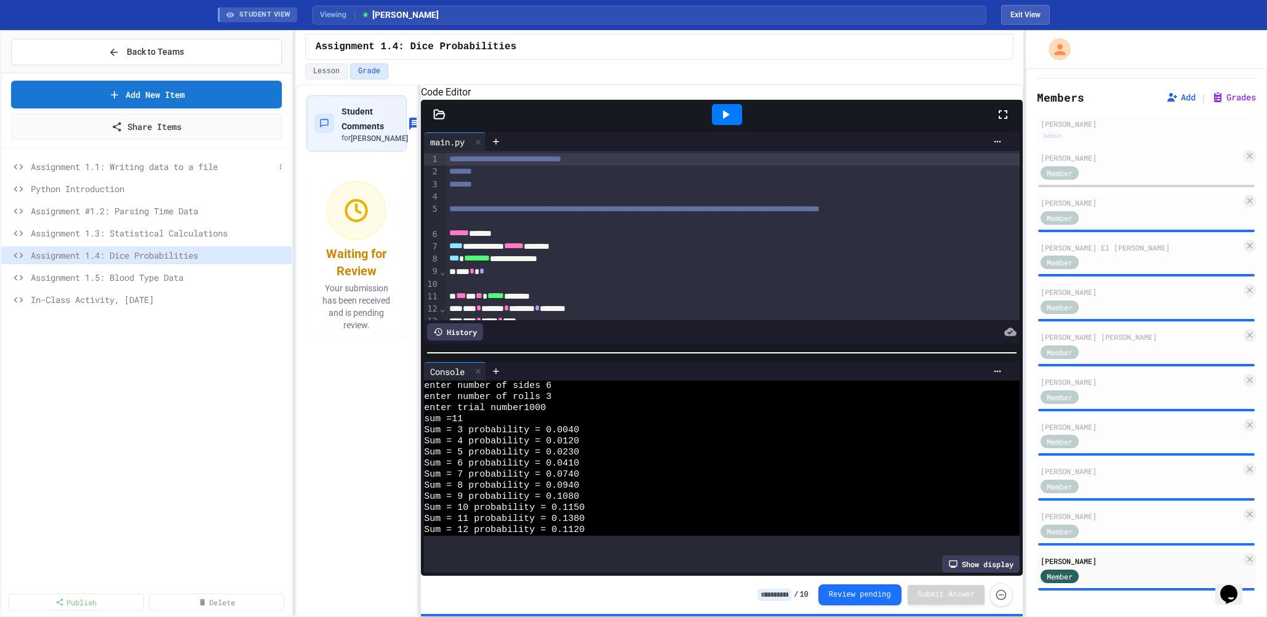
click at [140, 169] on span "Assignment 1.1: Writing data to a file" at bounding box center [153, 166] width 244 height 13
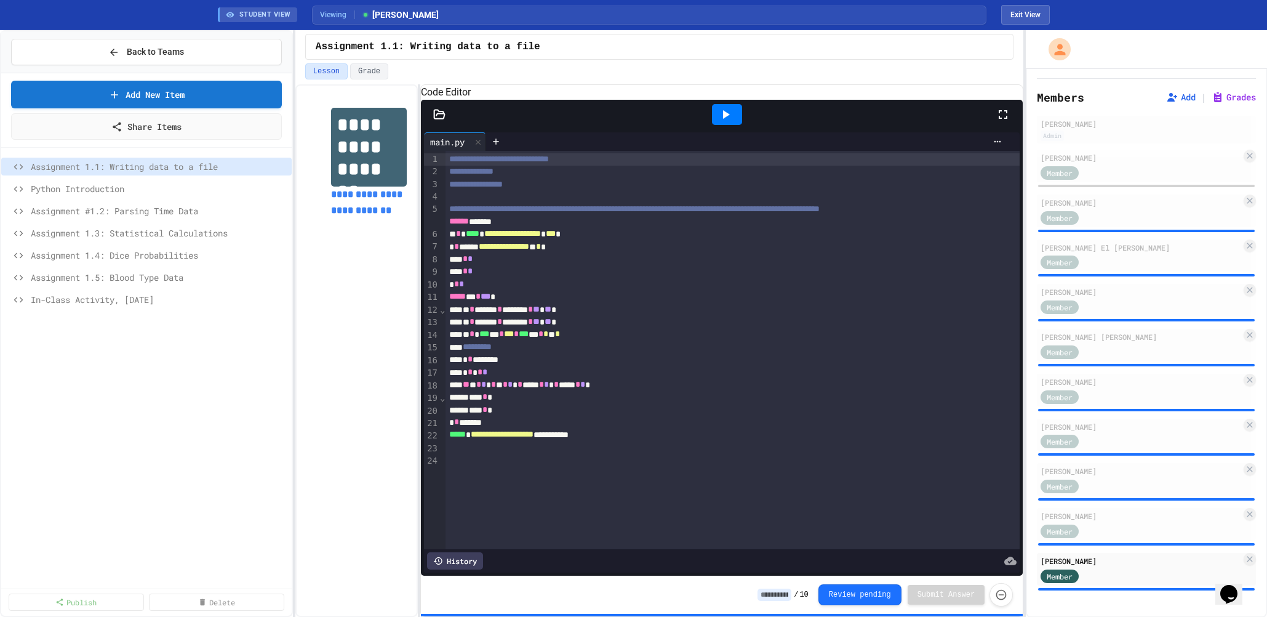
click at [727, 122] on icon at bounding box center [725, 114] width 15 height 15
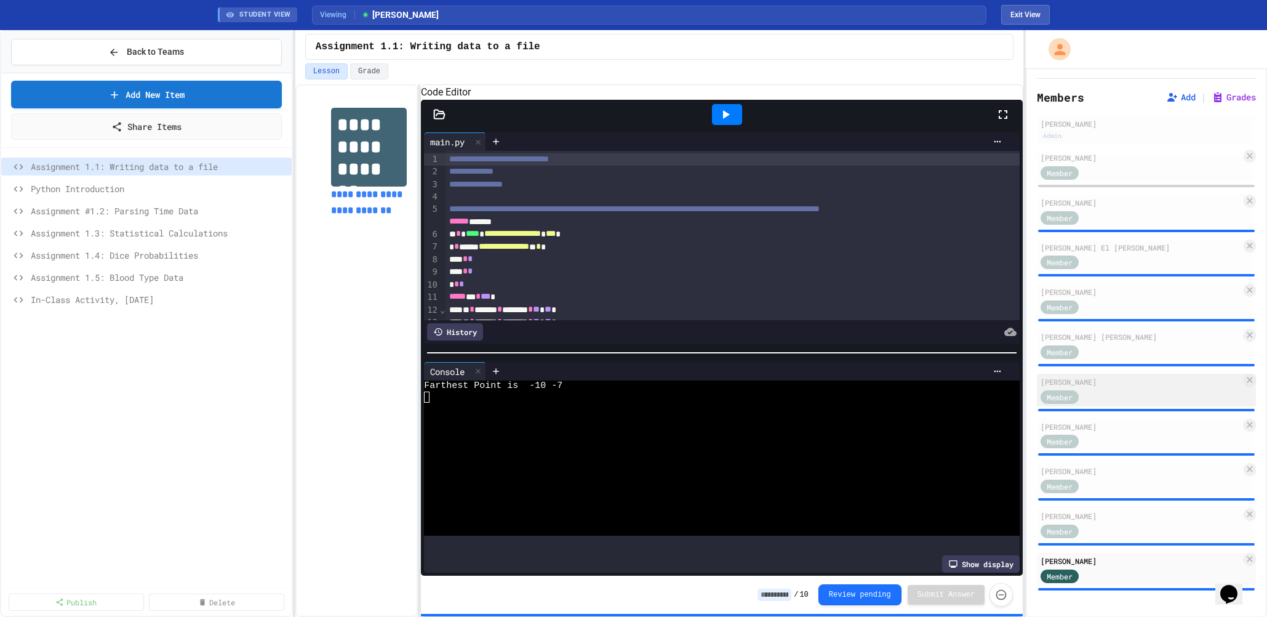
click at [1106, 378] on div "[PERSON_NAME]" at bounding box center [1141, 381] width 201 height 11
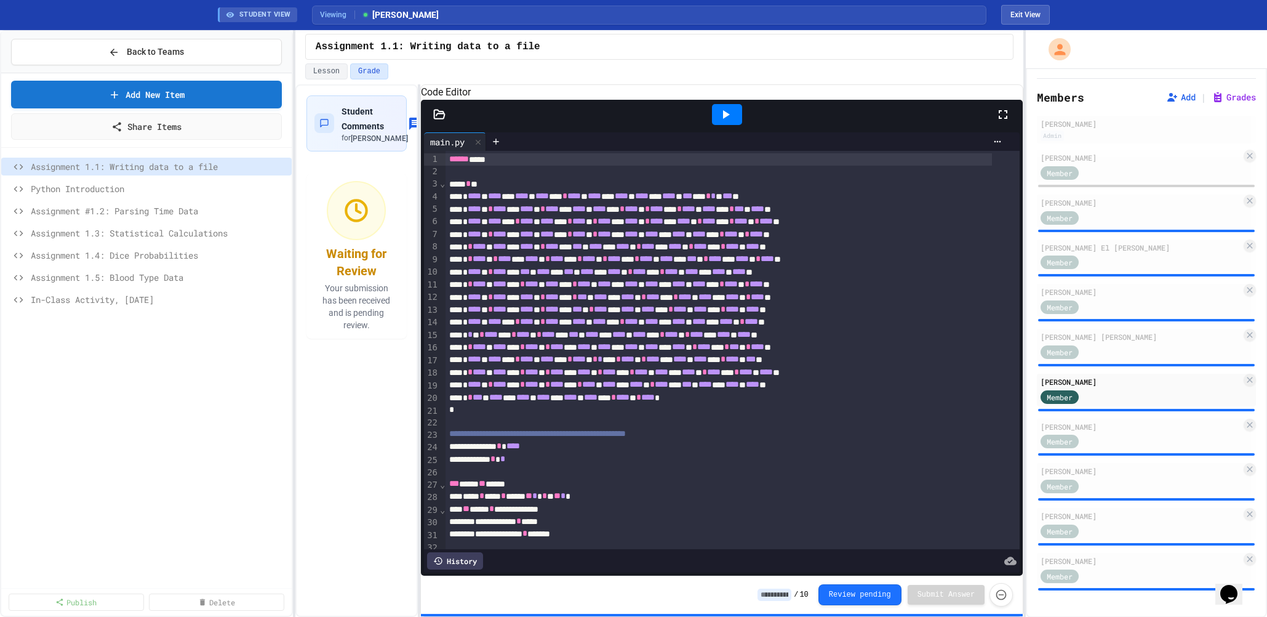
click at [724, 119] on icon at bounding box center [726, 114] width 7 height 9
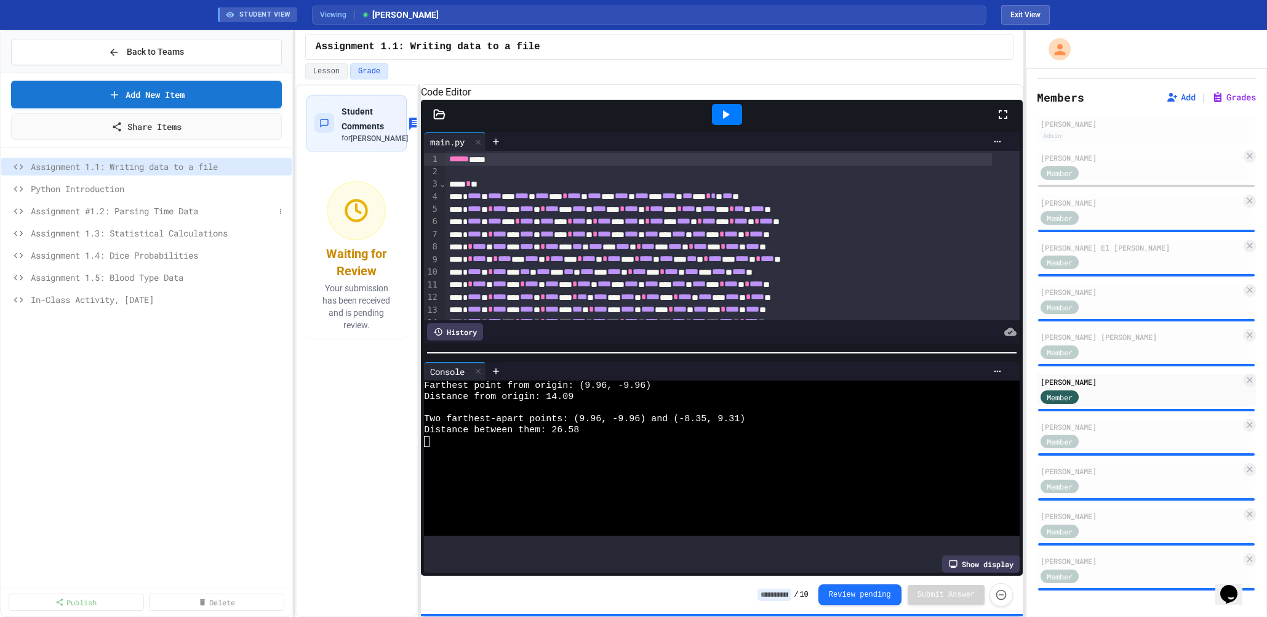
click at [196, 214] on span "Assignment #1.2: Parsing Time Data" at bounding box center [153, 210] width 244 height 13
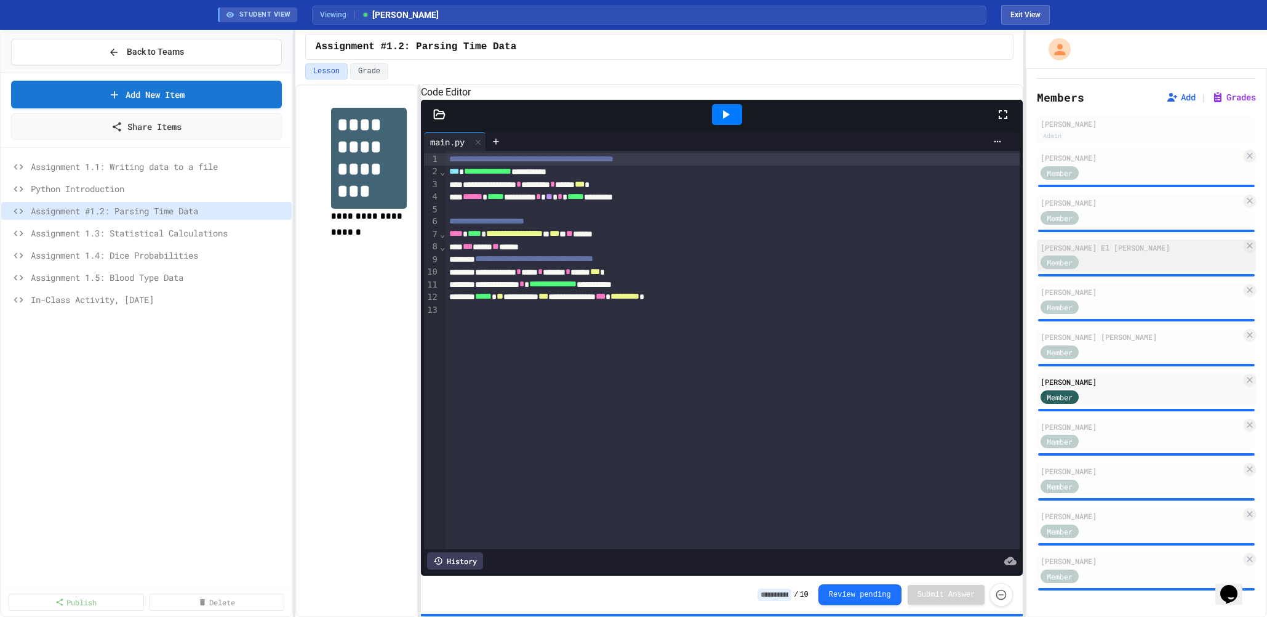
click at [1110, 245] on div "[PERSON_NAME] El [PERSON_NAME]" at bounding box center [1141, 247] width 201 height 11
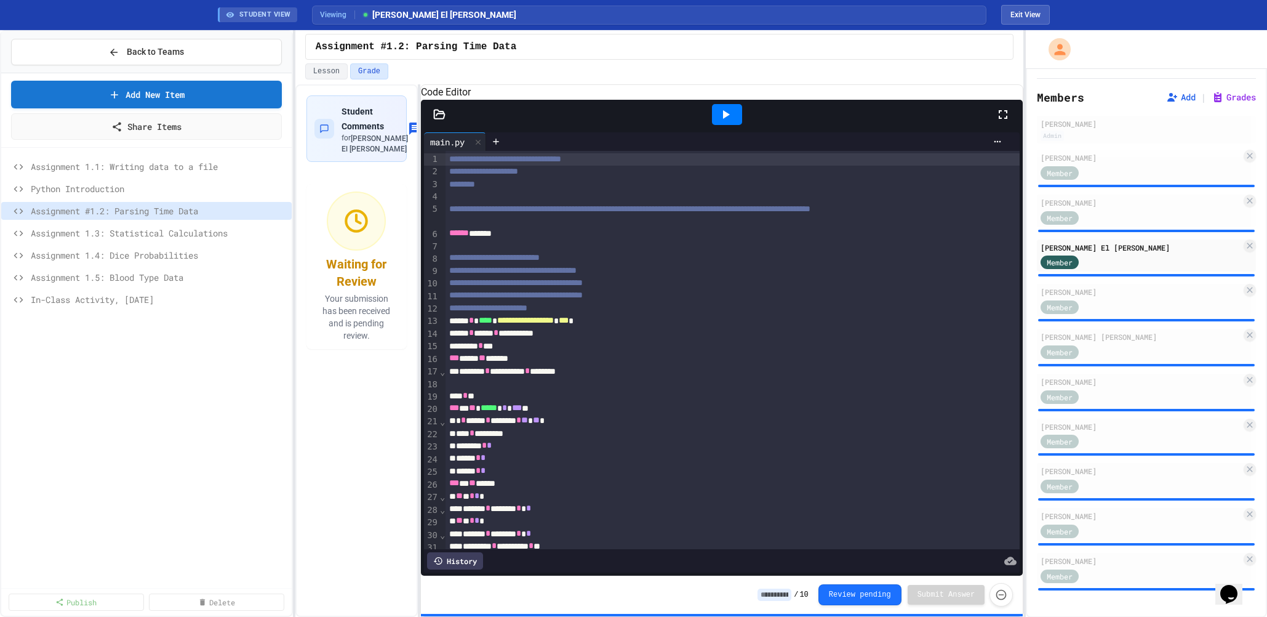
click at [720, 122] on icon at bounding box center [725, 114] width 15 height 15
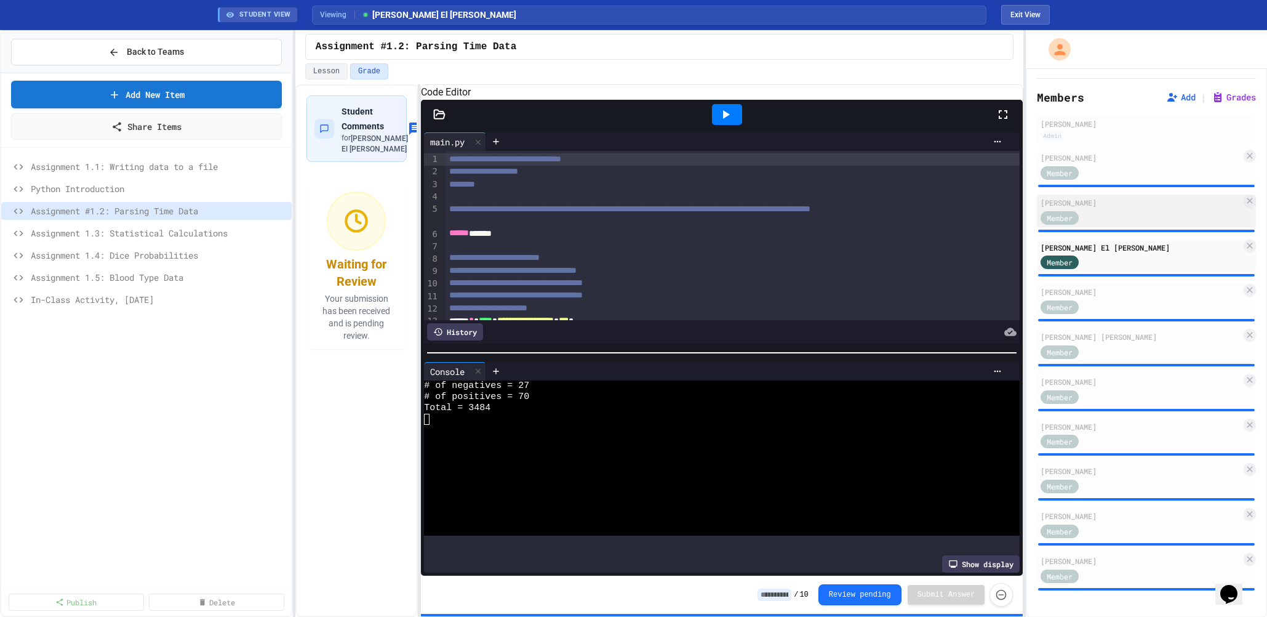
click at [1110, 206] on div "[PERSON_NAME]" at bounding box center [1141, 202] width 201 height 11
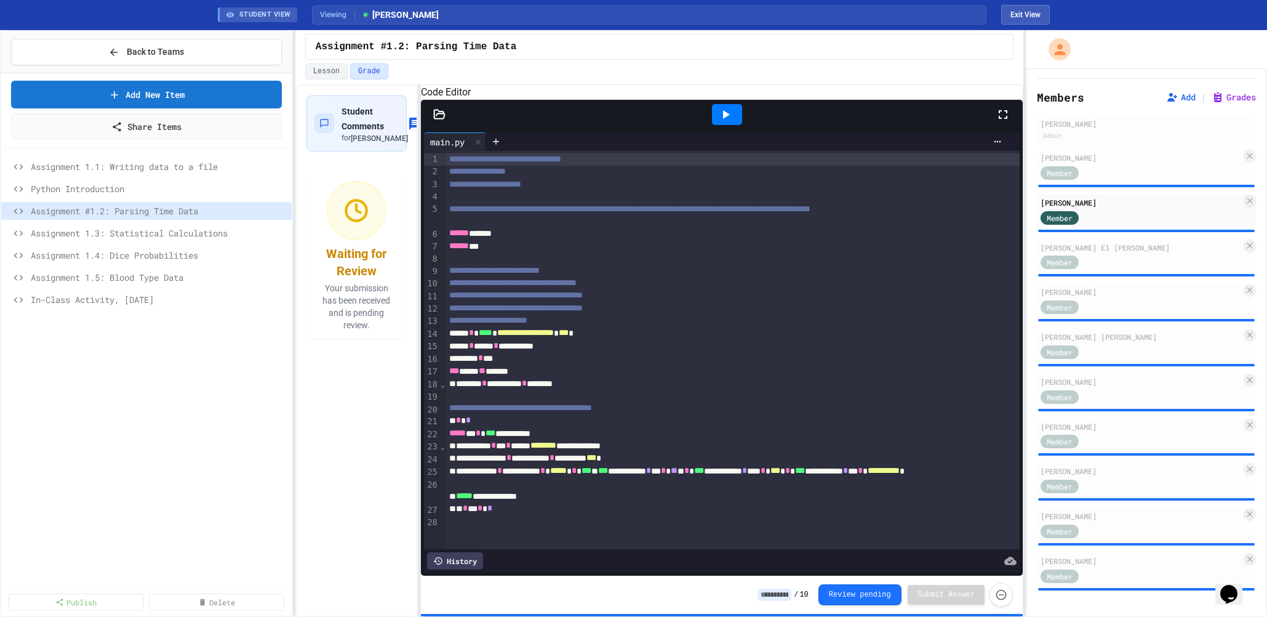
click at [731, 122] on icon at bounding box center [725, 114] width 15 height 15
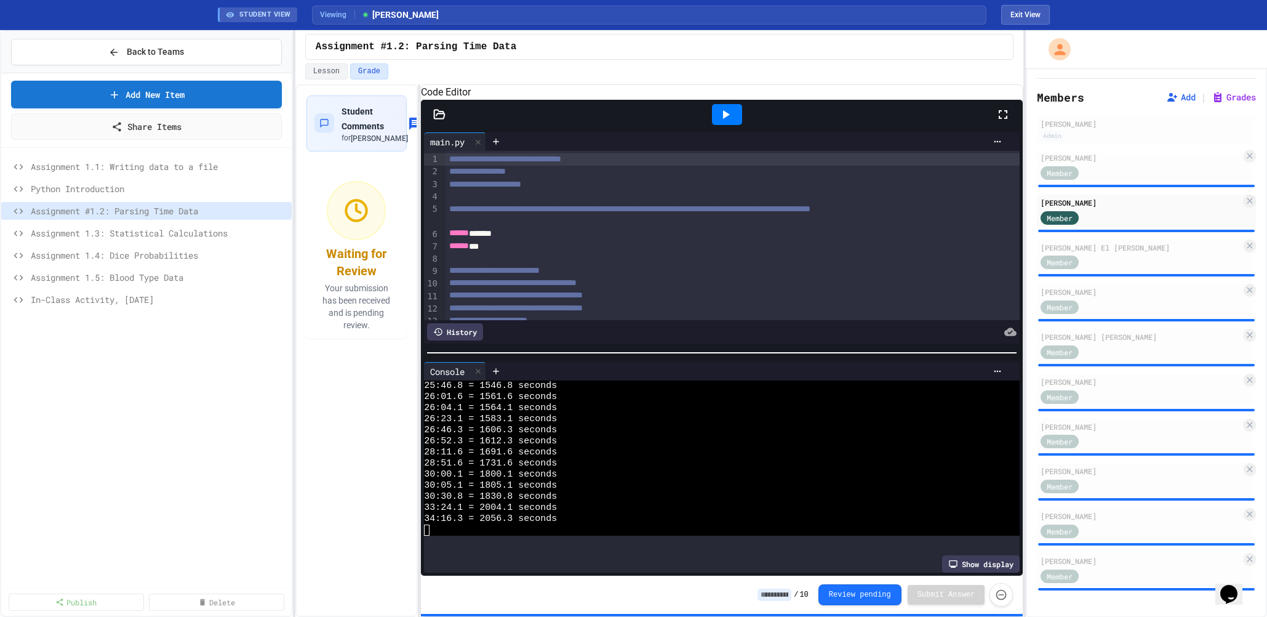
scroll to position [277, 0]
click at [1102, 340] on div "[PERSON_NAME] [PERSON_NAME]" at bounding box center [1141, 336] width 201 height 11
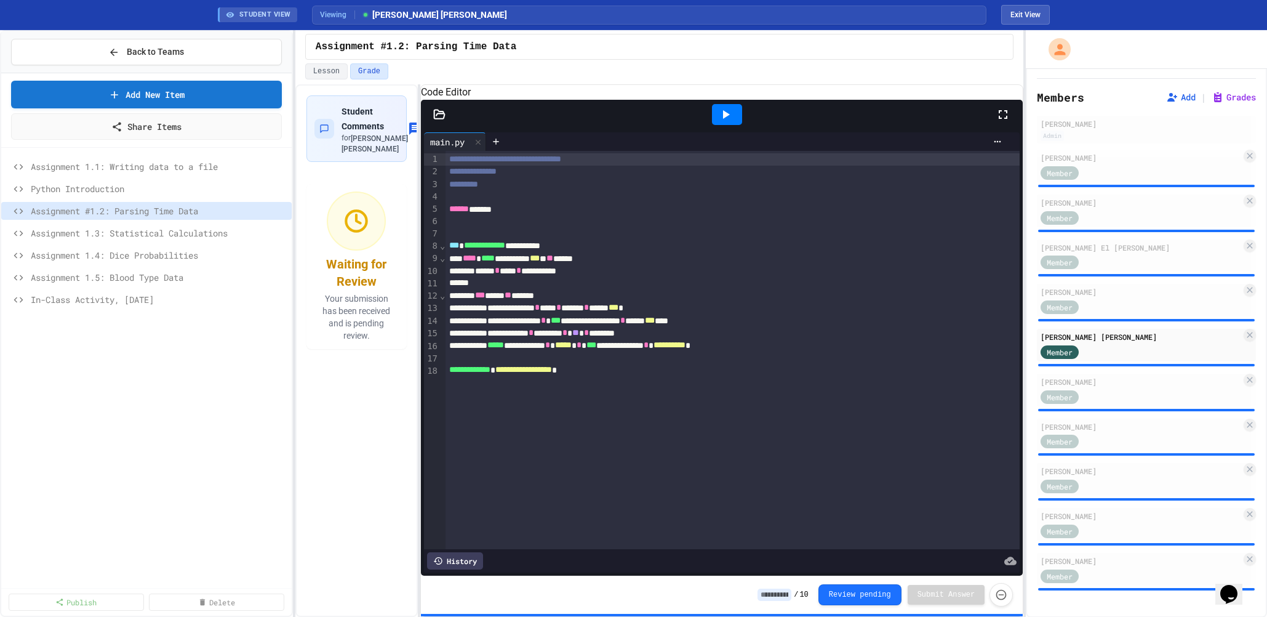
click at [730, 122] on icon at bounding box center [725, 114] width 15 height 15
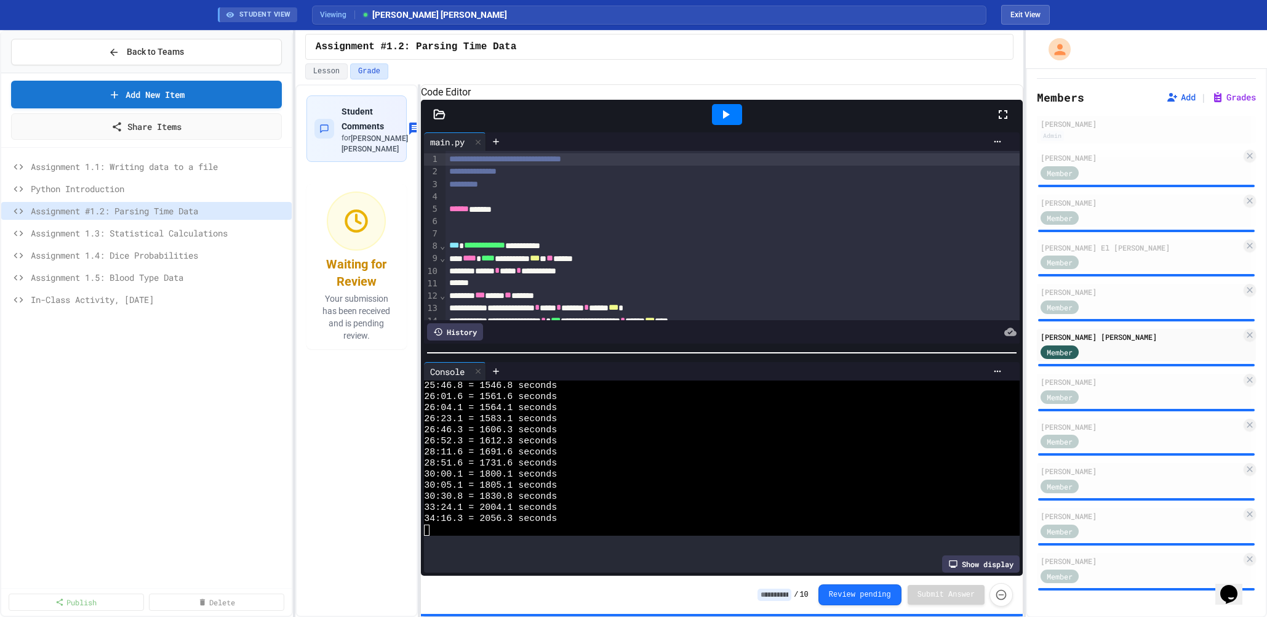
scroll to position [277, 0]
click at [1098, 386] on div "[PERSON_NAME] Member" at bounding box center [1146, 390] width 219 height 33
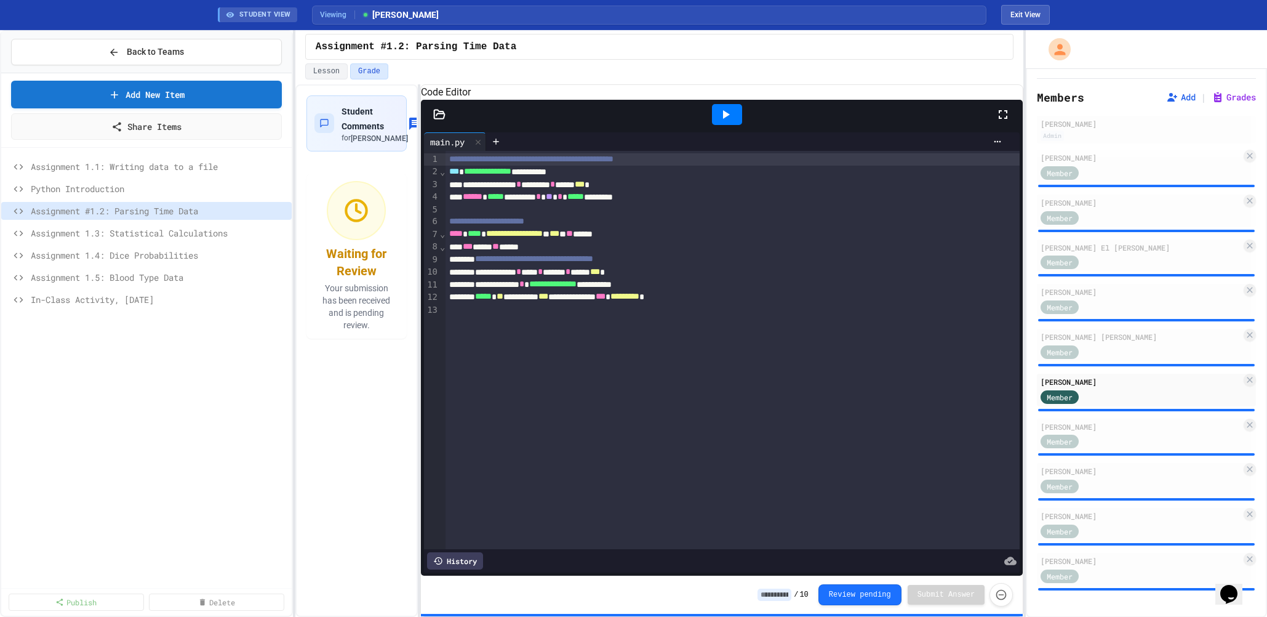
click at [730, 122] on icon at bounding box center [725, 114] width 15 height 15
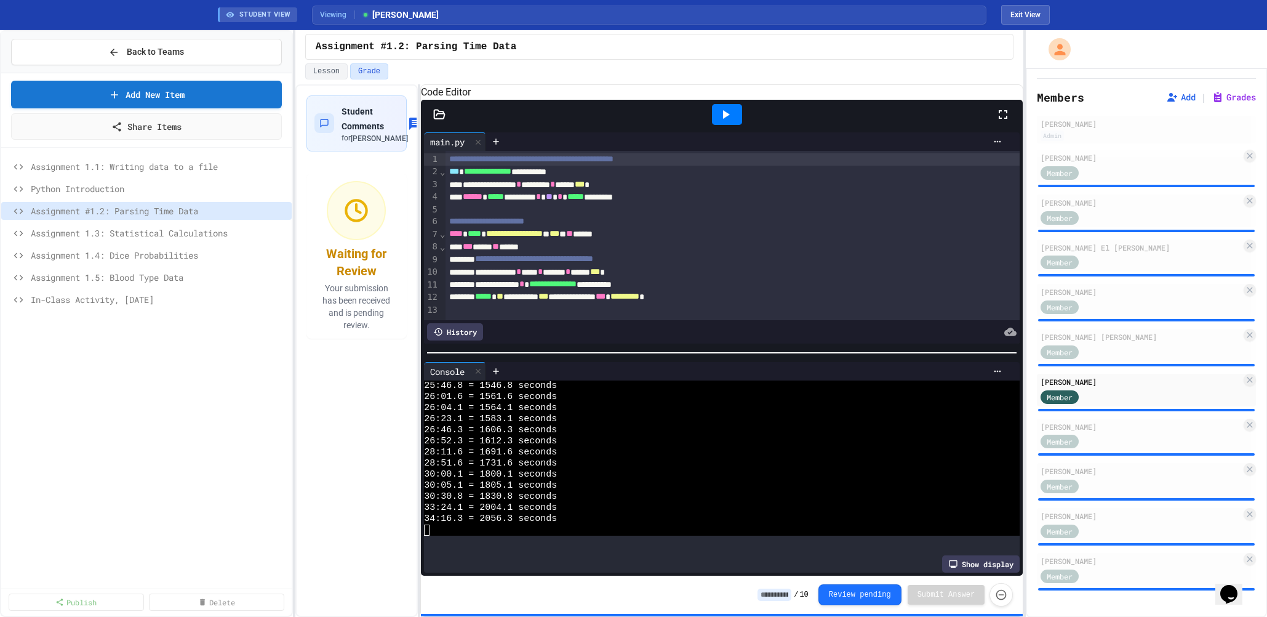
scroll to position [277, 0]
click at [733, 124] on div at bounding box center [727, 114] width 30 height 21
click at [193, 237] on span "Assignment 1.3: Statistical Calculations" at bounding box center [153, 232] width 244 height 13
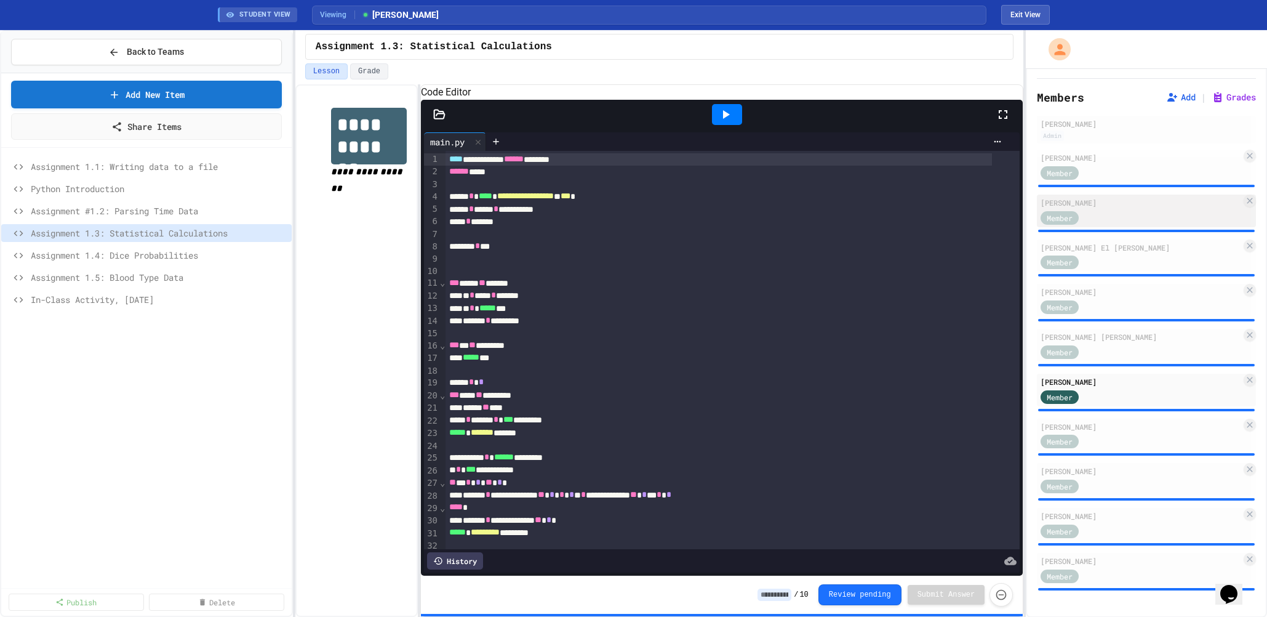
click at [1103, 219] on div "Member" at bounding box center [1141, 216] width 201 height 15
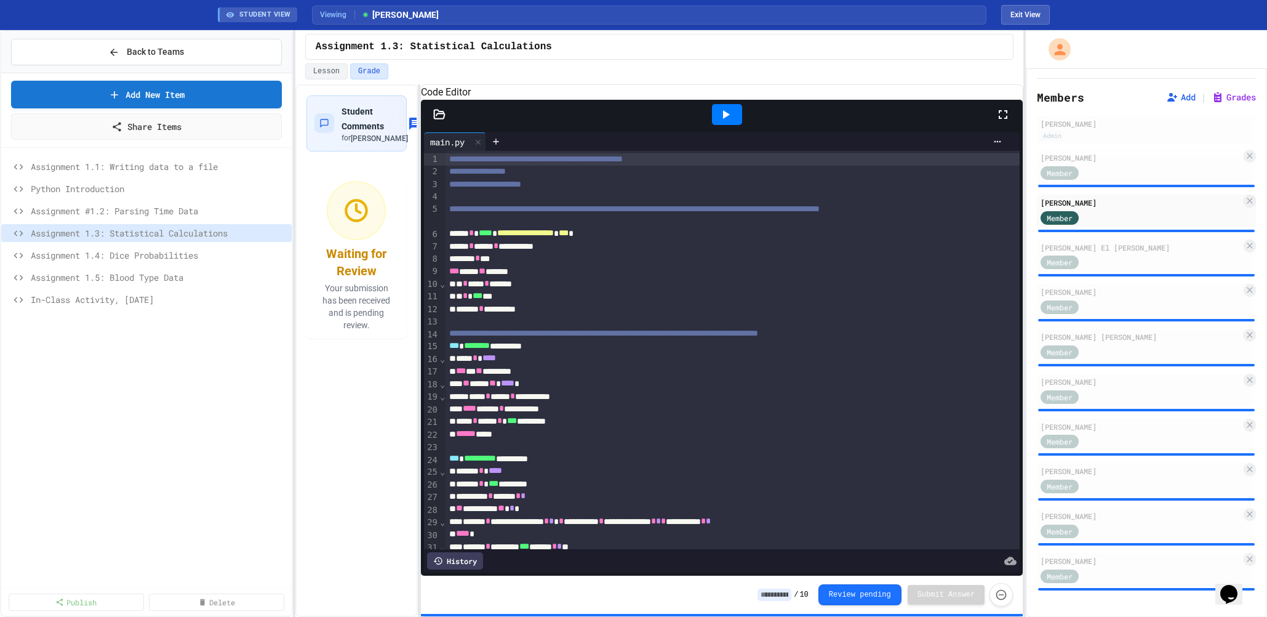
click at [724, 119] on div at bounding box center [727, 114] width 30 height 21
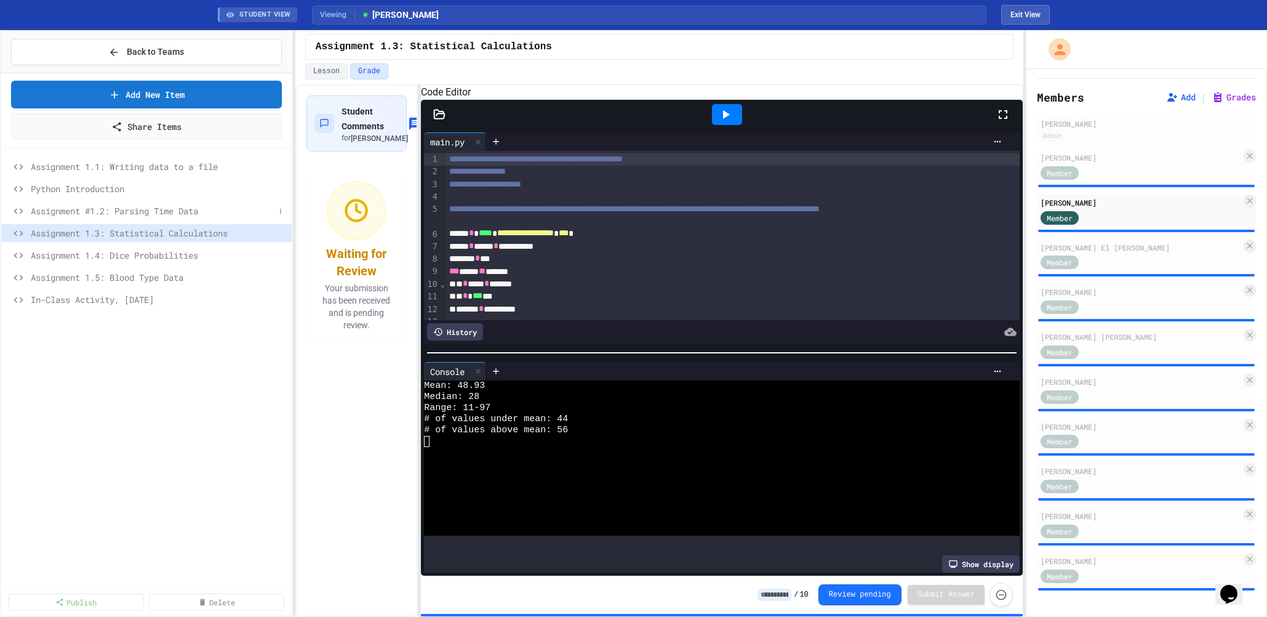
click at [189, 207] on span "Assignment #1.2: Parsing Time Data" at bounding box center [153, 210] width 244 height 13
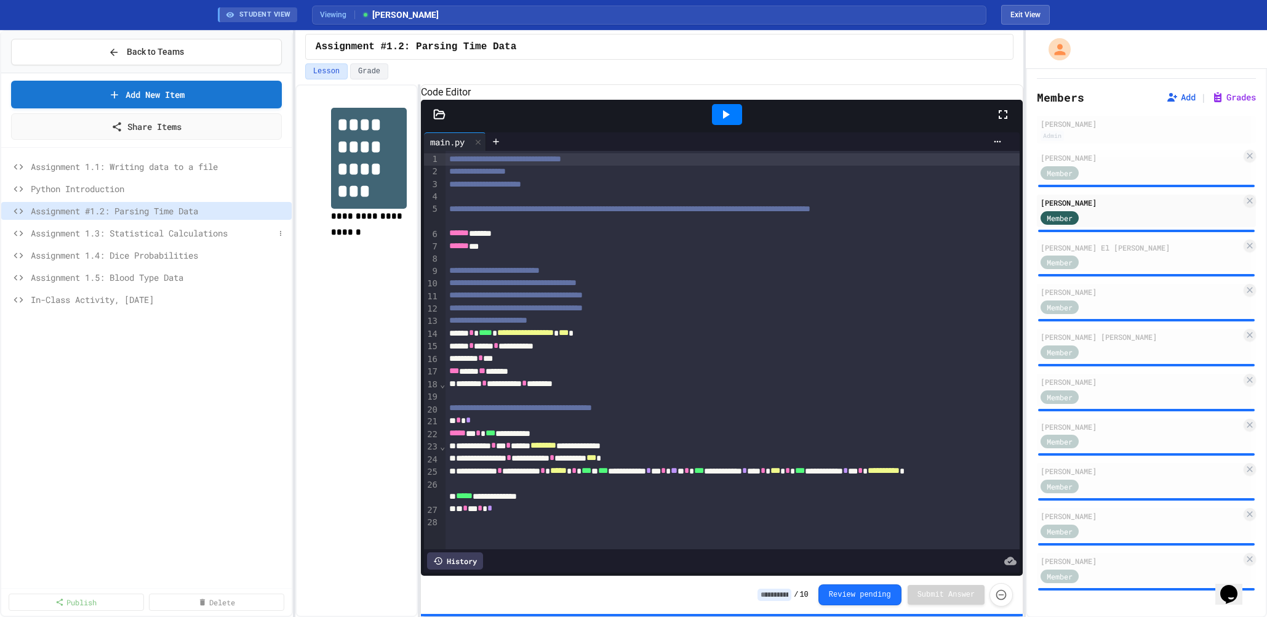
click at [169, 234] on span "Assignment 1.3: Statistical Calculations" at bounding box center [153, 232] width 244 height 13
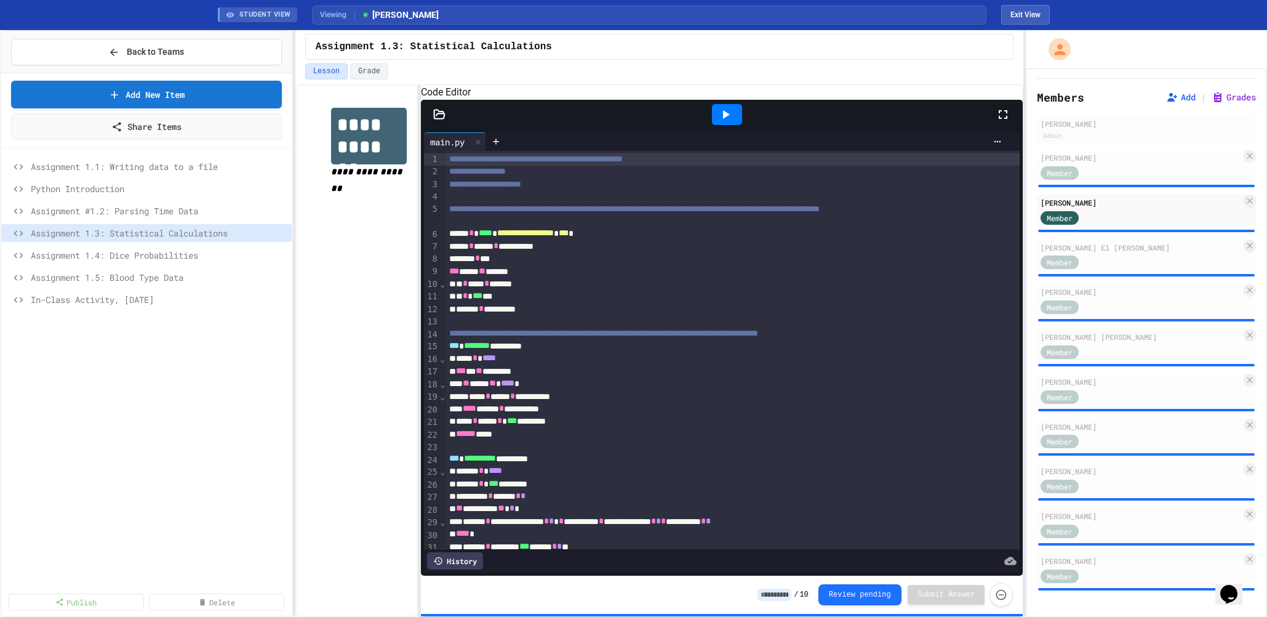
click at [726, 119] on icon at bounding box center [726, 114] width 7 height 9
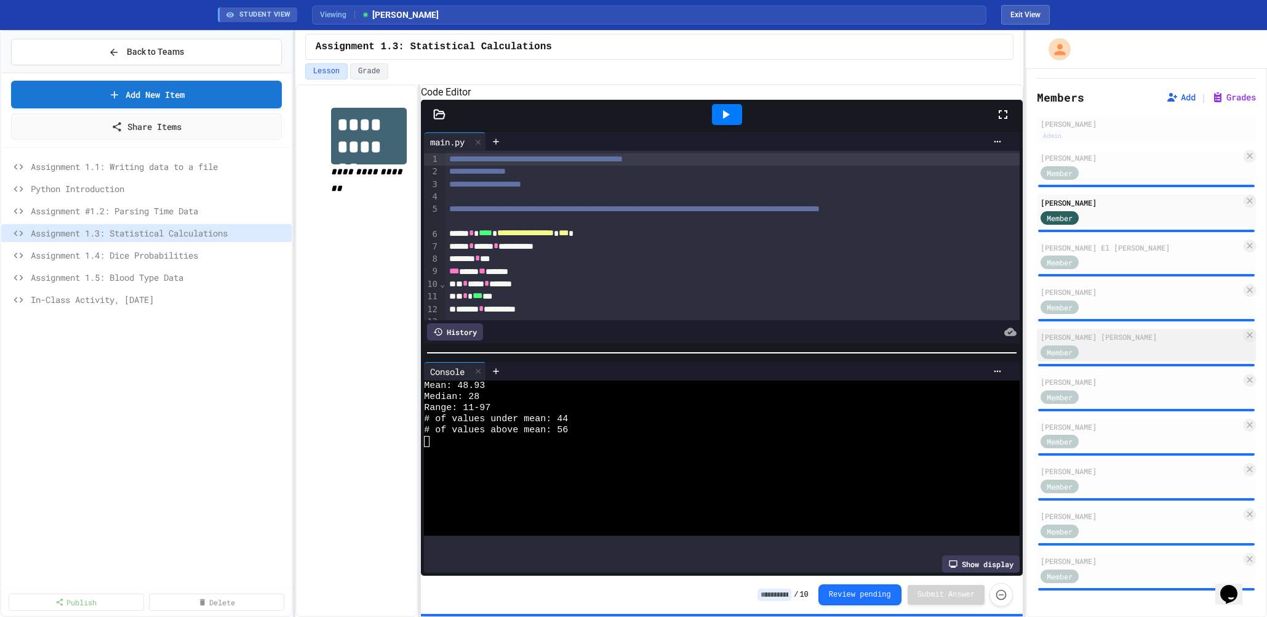
click at [1111, 334] on div "[PERSON_NAME] [PERSON_NAME]" at bounding box center [1141, 336] width 201 height 11
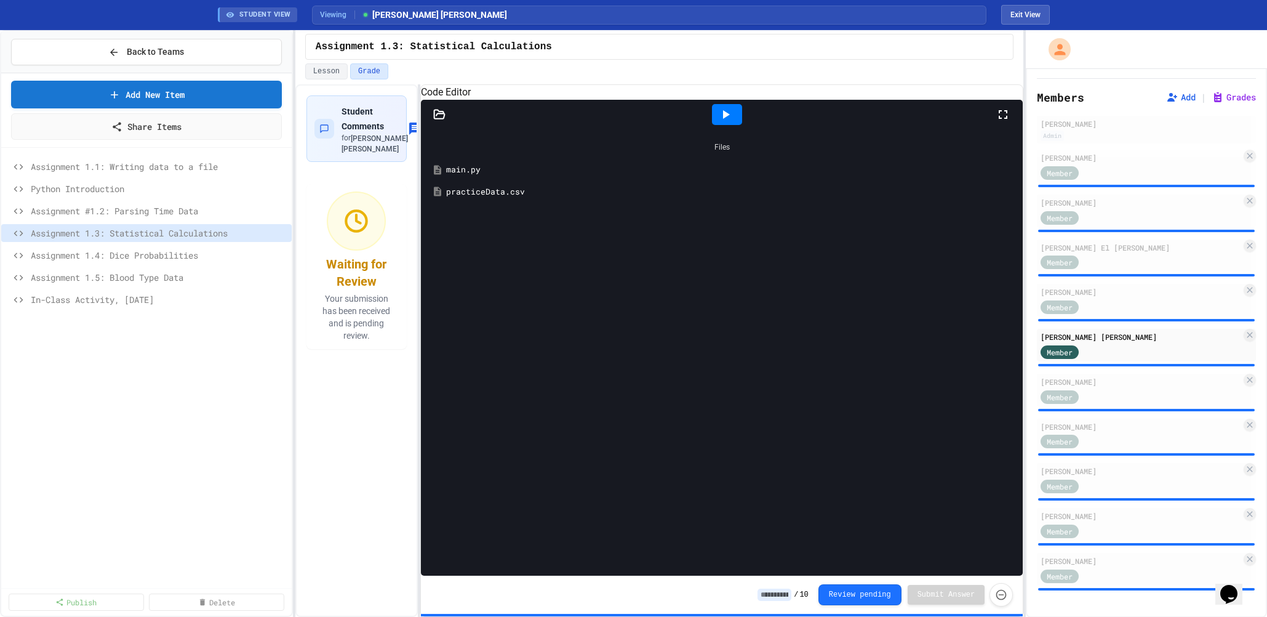
click at [722, 122] on icon at bounding box center [725, 114] width 15 height 15
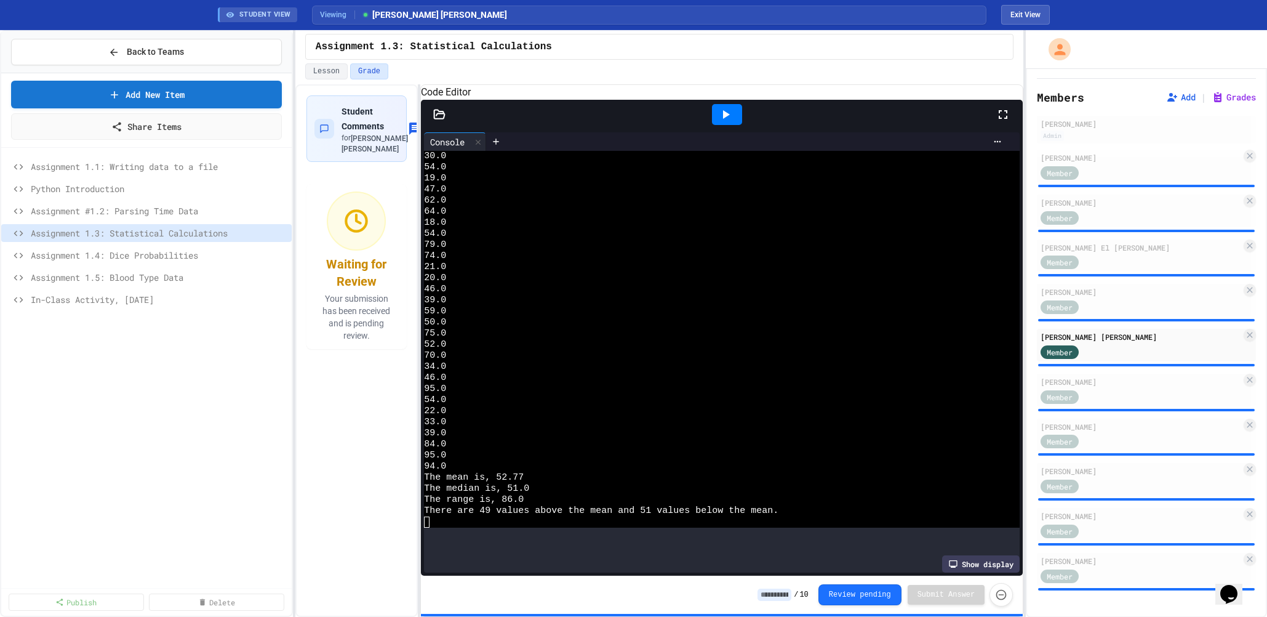
scroll to position [786, 0]
click at [1154, 385] on div "[PERSON_NAME]" at bounding box center [1141, 381] width 201 height 11
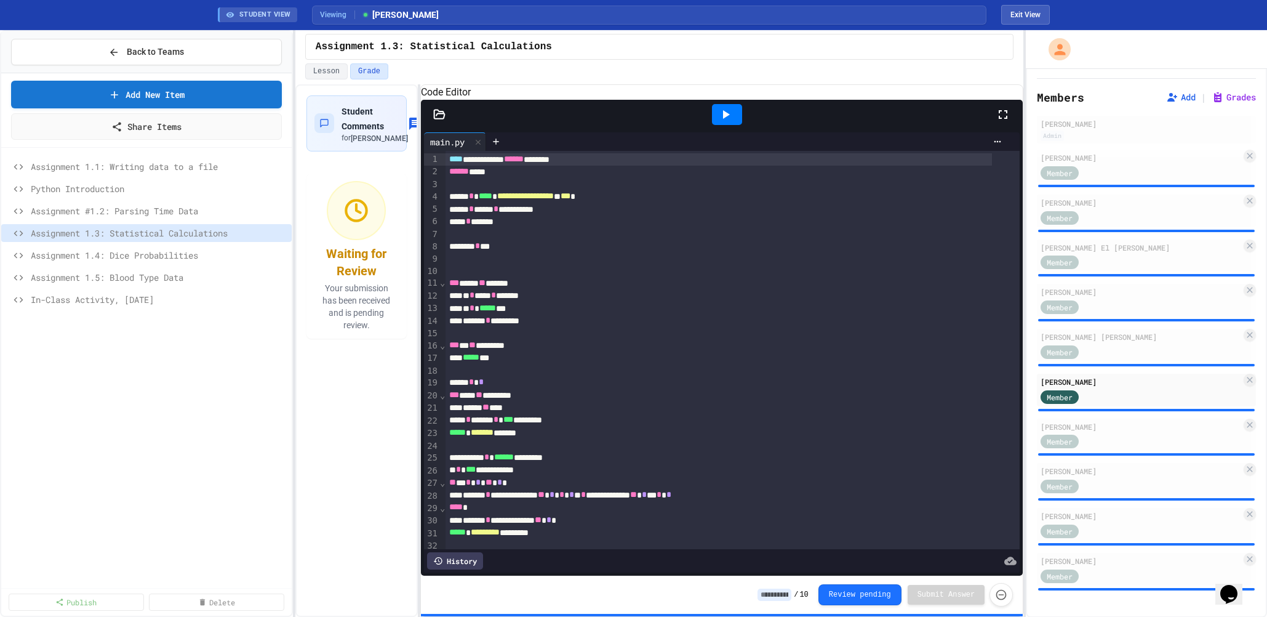
click at [723, 119] on icon at bounding box center [726, 114] width 7 height 9
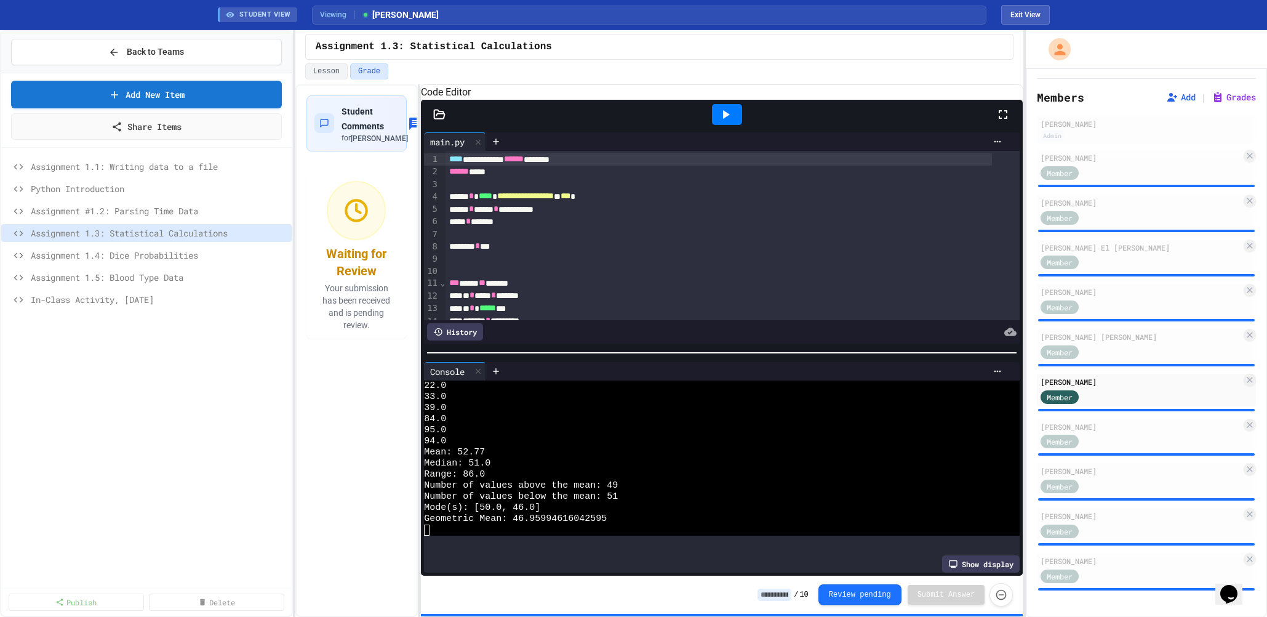
scroll to position [1041, 0]
click at [1085, 473] on div "[PERSON_NAME]" at bounding box center [1141, 470] width 201 height 11
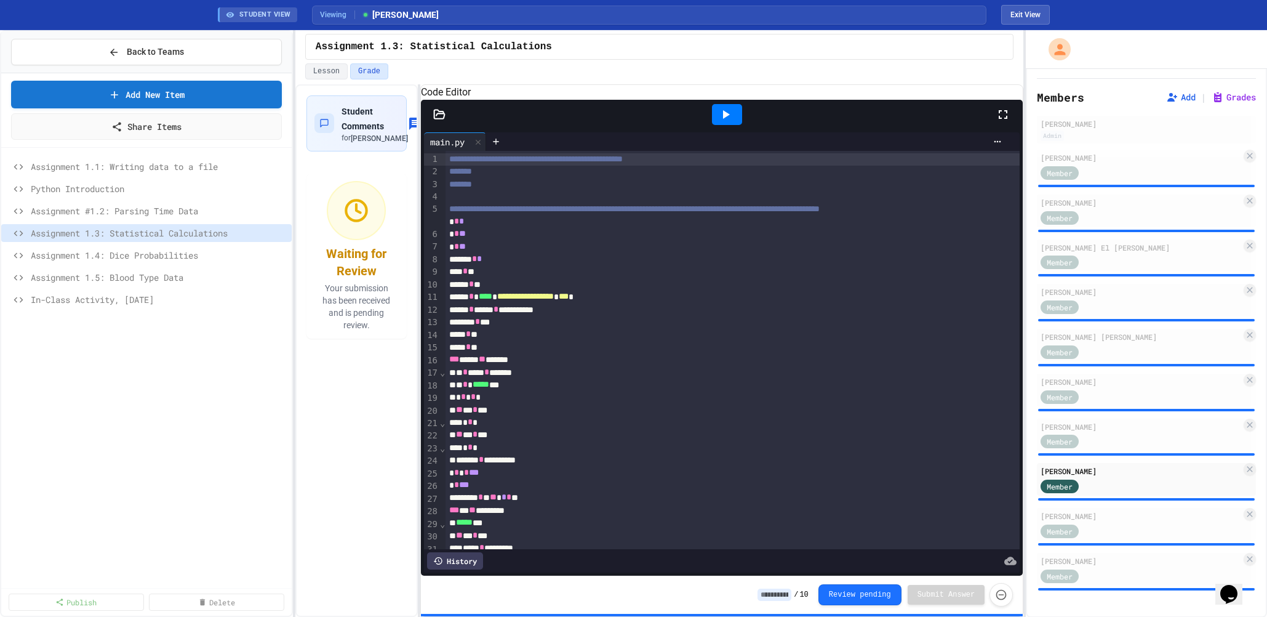
click at [726, 119] on icon at bounding box center [726, 114] width 7 height 9
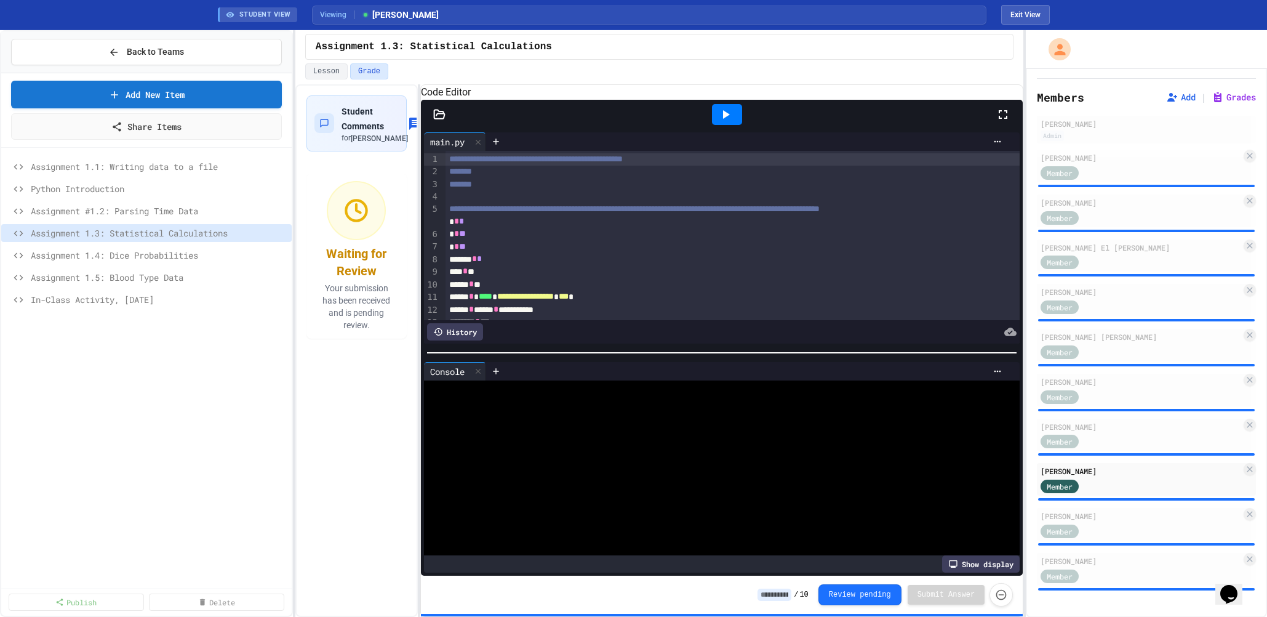
click at [726, 119] on icon at bounding box center [726, 114] width 7 height 9
click at [727, 119] on icon at bounding box center [726, 114] width 7 height 9
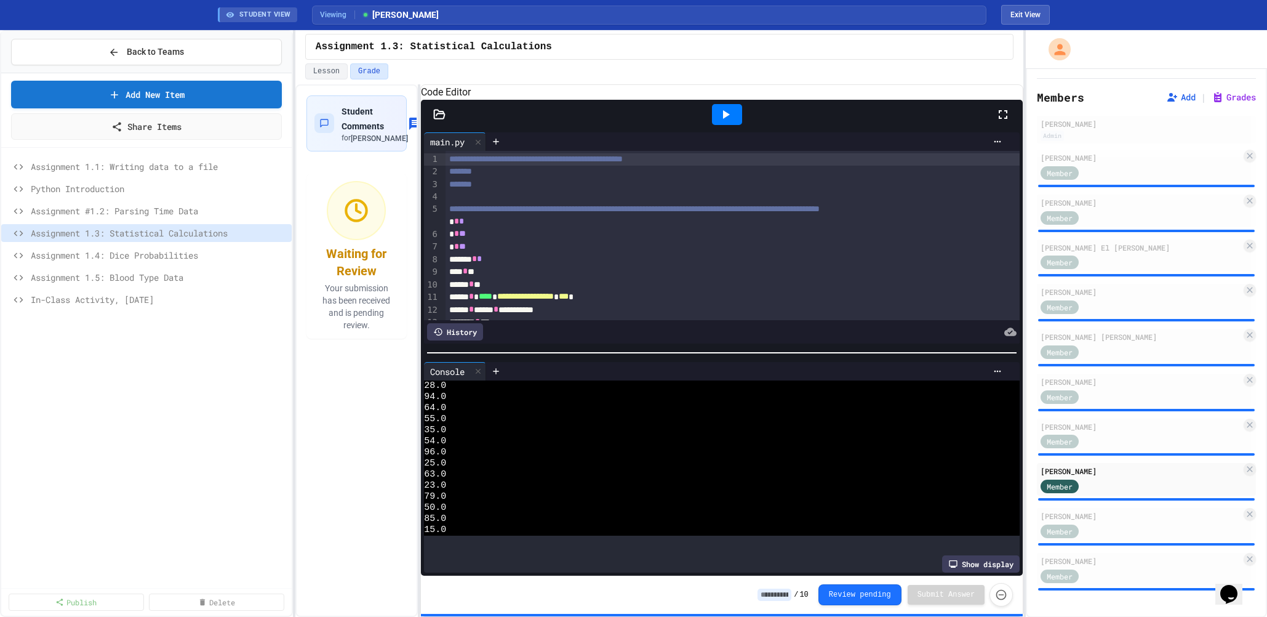
scroll to position [553, 0]
click at [1170, 534] on div "Member" at bounding box center [1141, 529] width 201 height 15
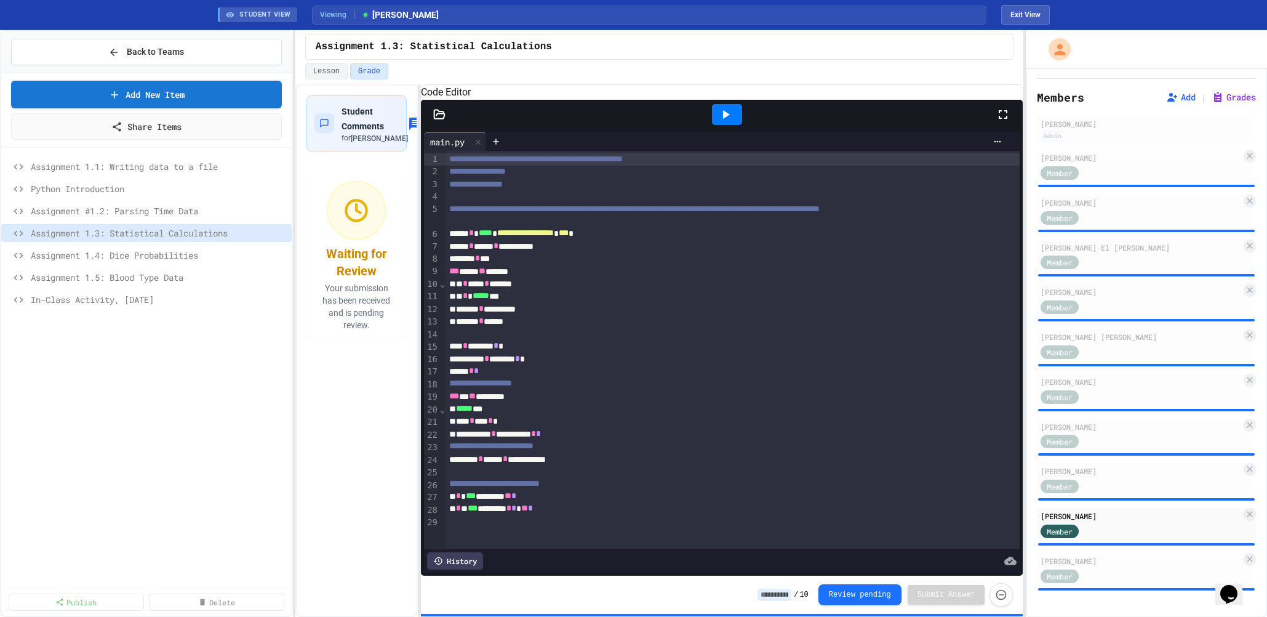
click at [721, 122] on icon at bounding box center [725, 114] width 15 height 15
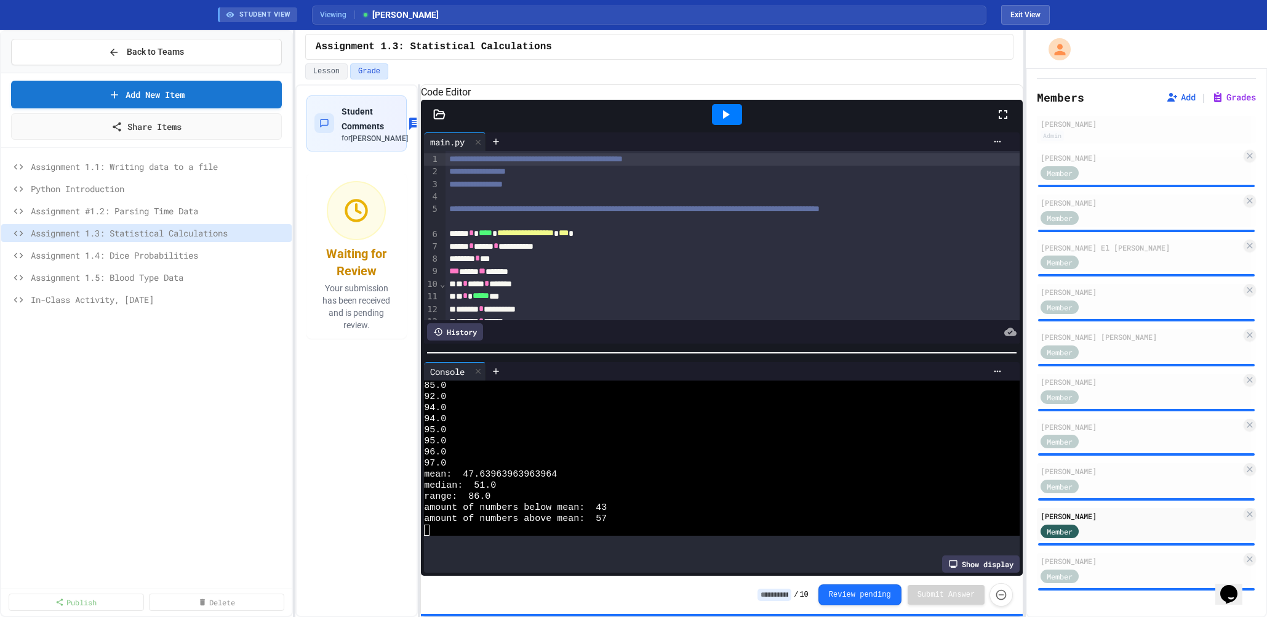
scroll to position [1019, 0]
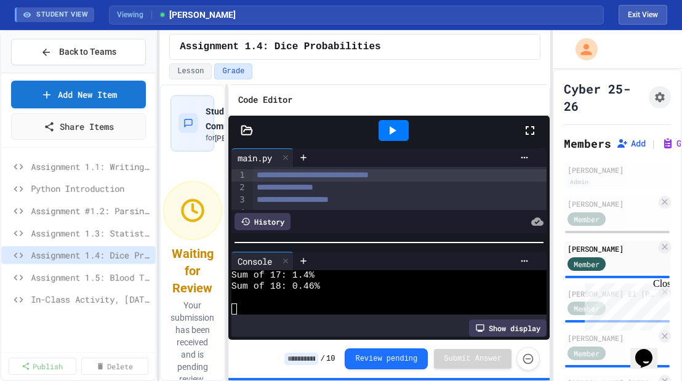
scroll to position [233, 0]
